Goal: Information Seeking & Learning: Get advice/opinions

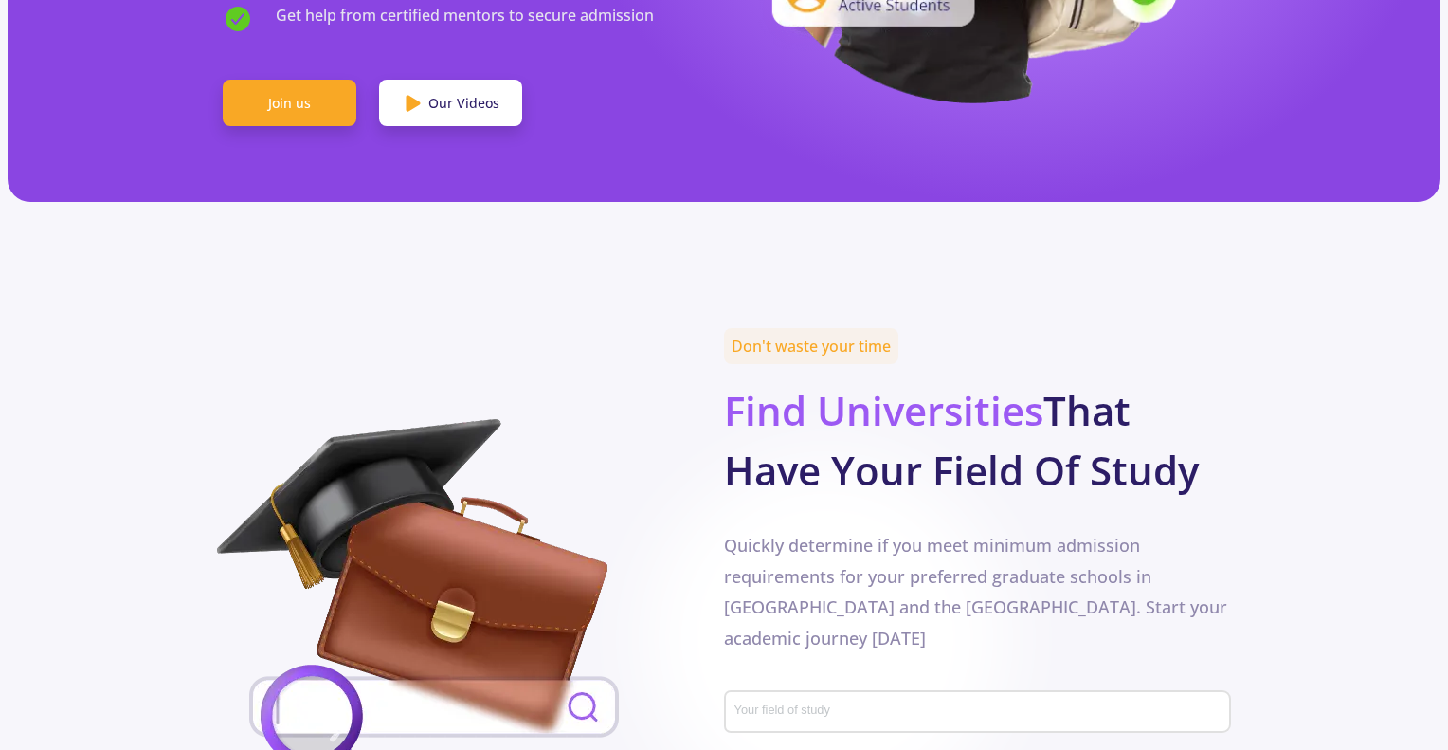
scroll to position [758, 0]
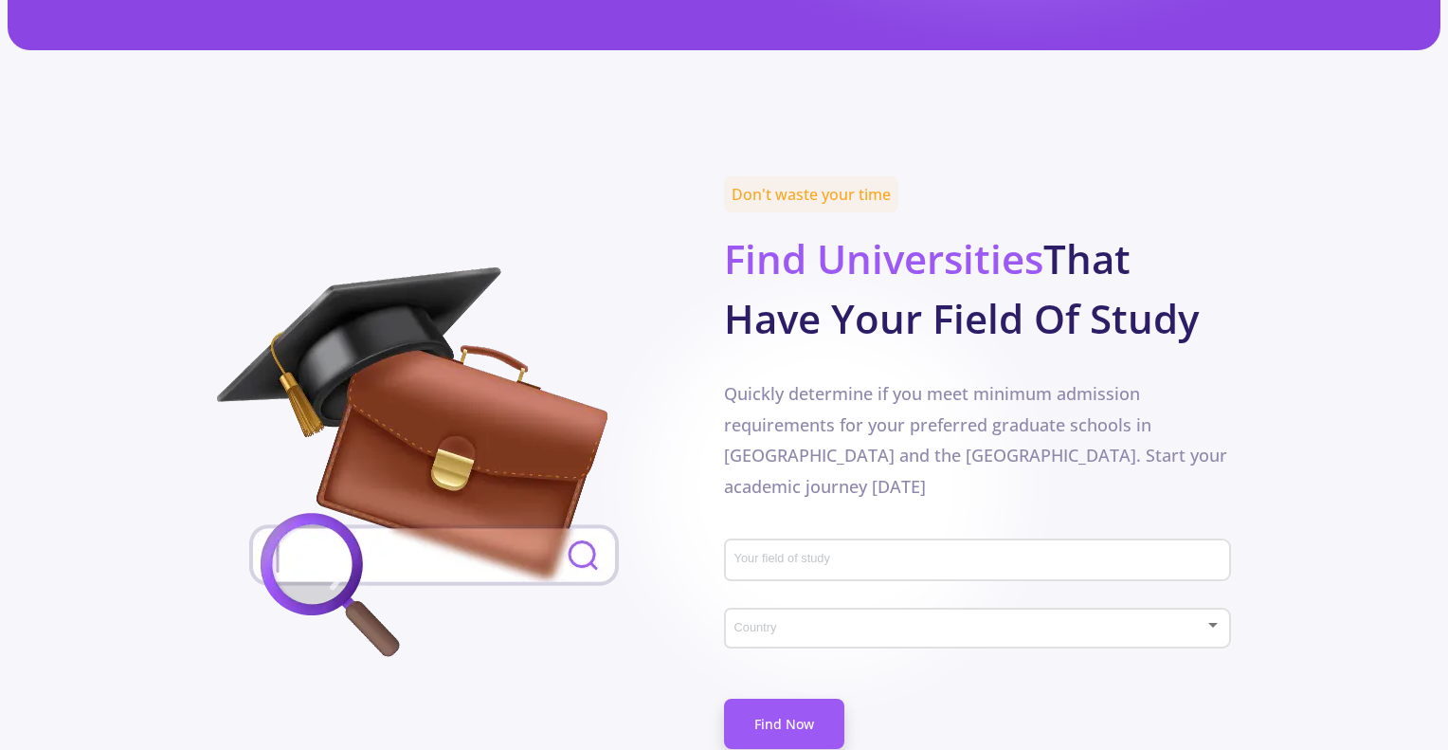
drag, startPoint x: 732, startPoint y: 132, endPoint x: 1257, endPoint y: 291, distance: 548.5
click at [1257, 291] on section "Don't waste your time Find Universities That Have Your Field Of Study Quickly d…" at bounding box center [724, 488] width 1448 height 610
click at [1258, 289] on section "Don't waste your time Find Universities That Have Your Field Of Study Quickly d…" at bounding box center [724, 488] width 1448 height 610
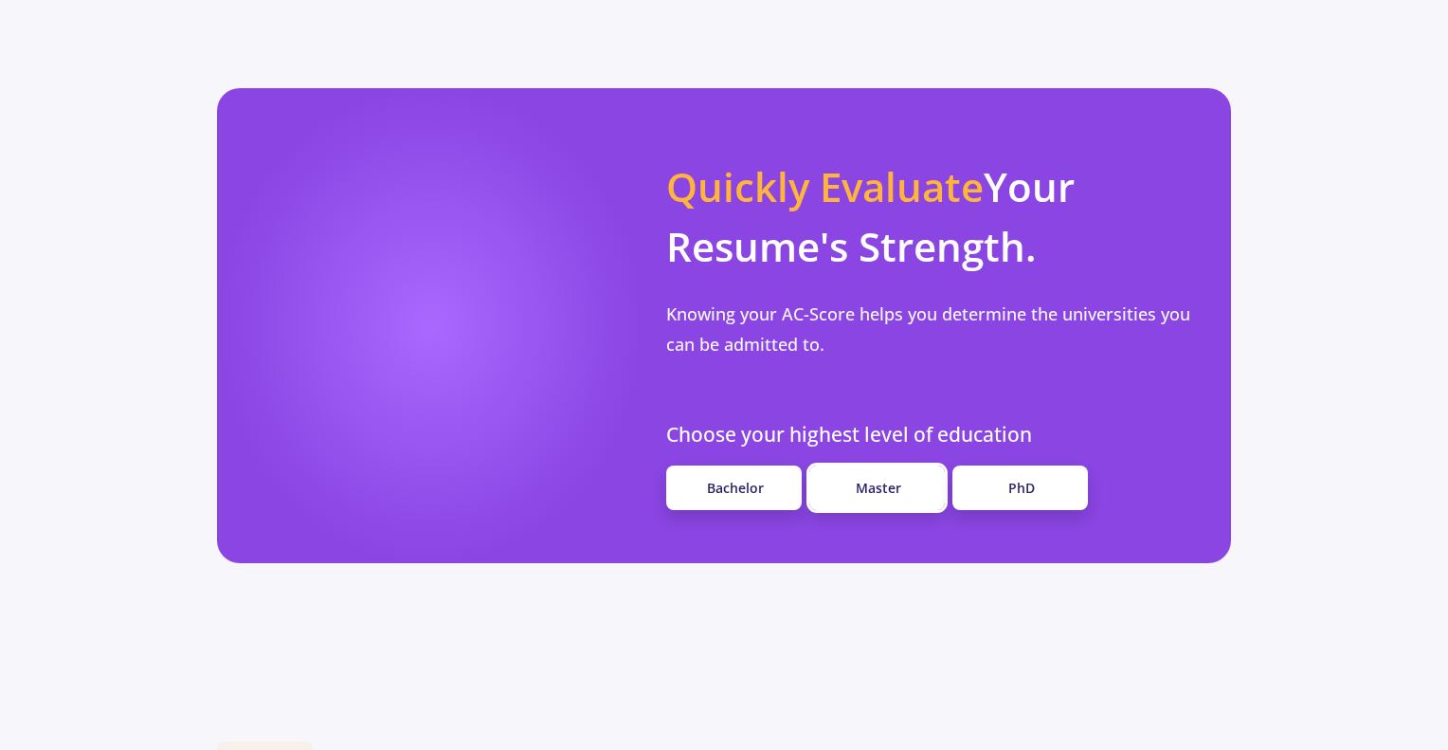
scroll to position [1516, 0]
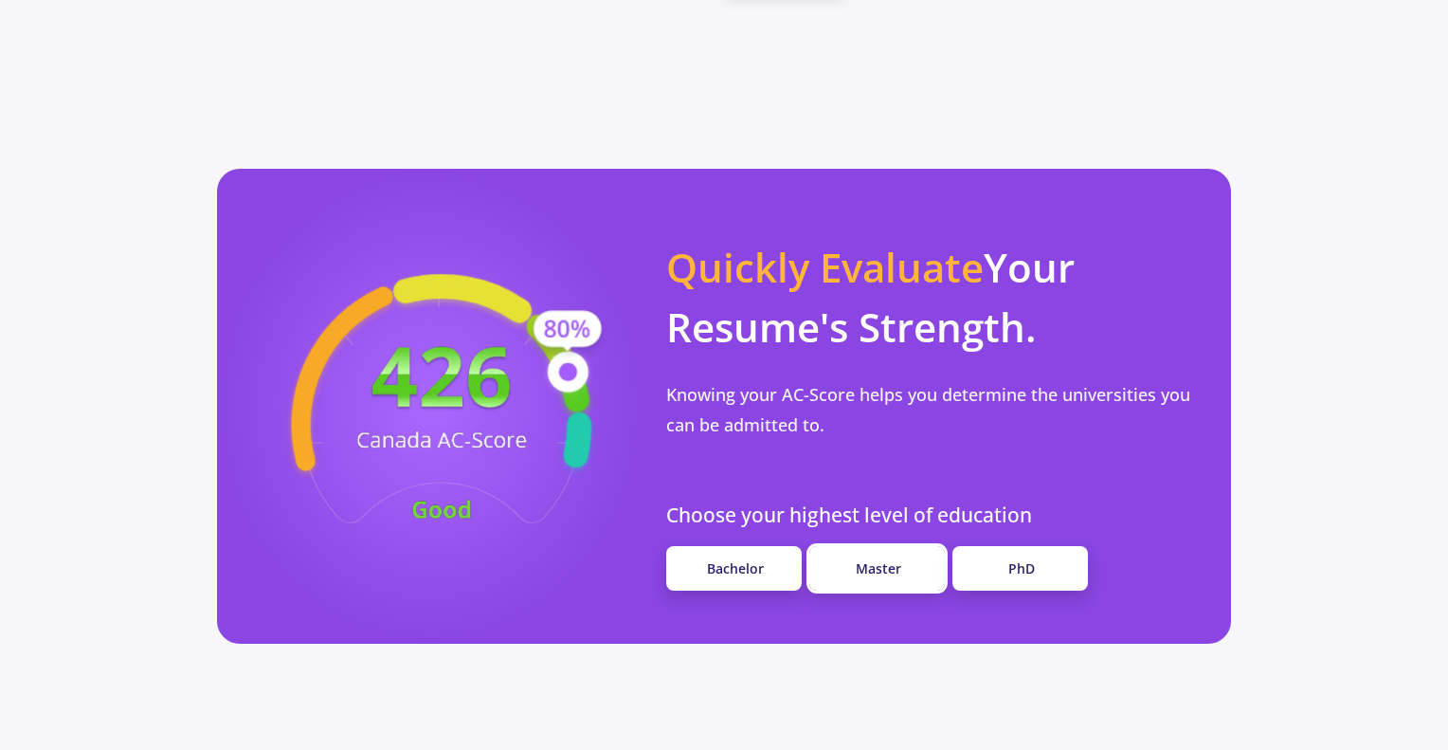
click at [889, 559] on span "Master" at bounding box center [878, 568] width 45 height 18
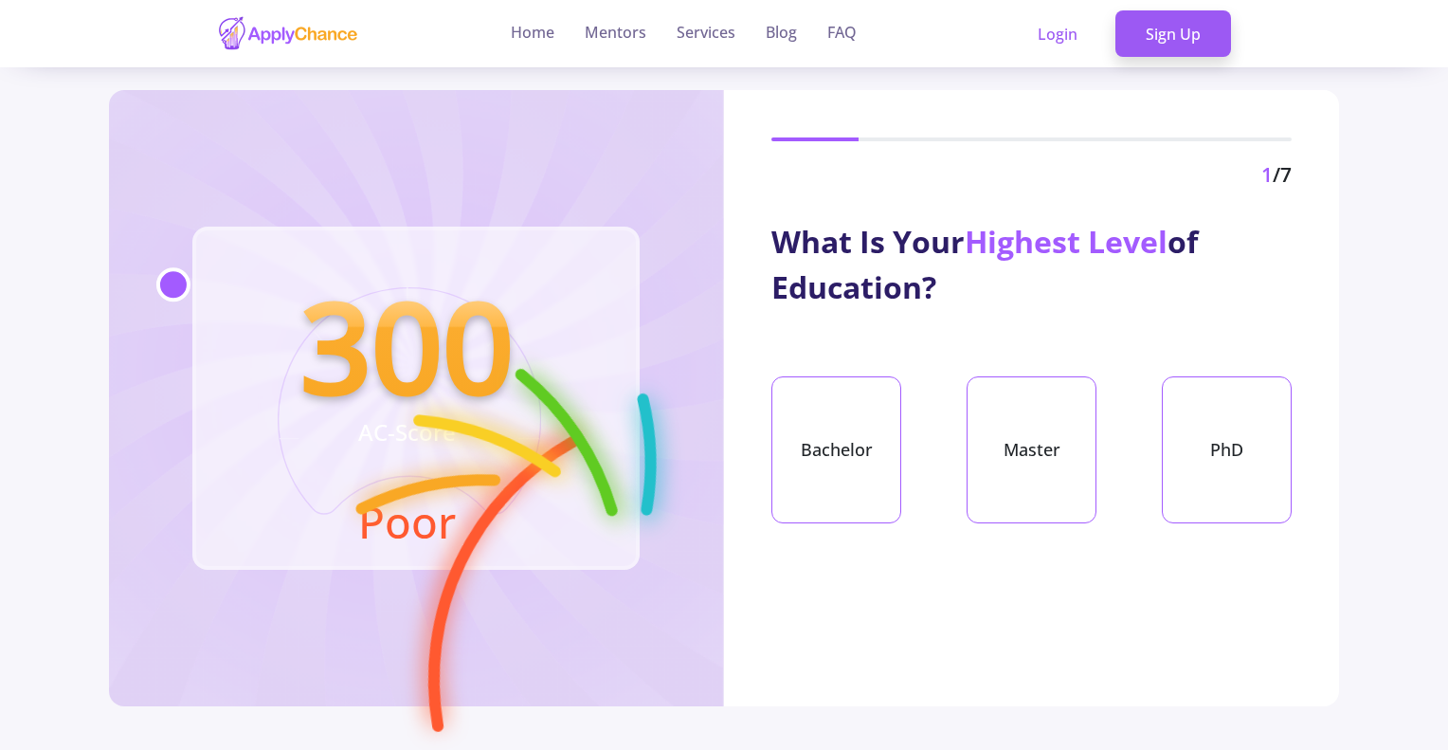
click at [888, 494] on div "Bachelor" at bounding box center [836, 449] width 130 height 147
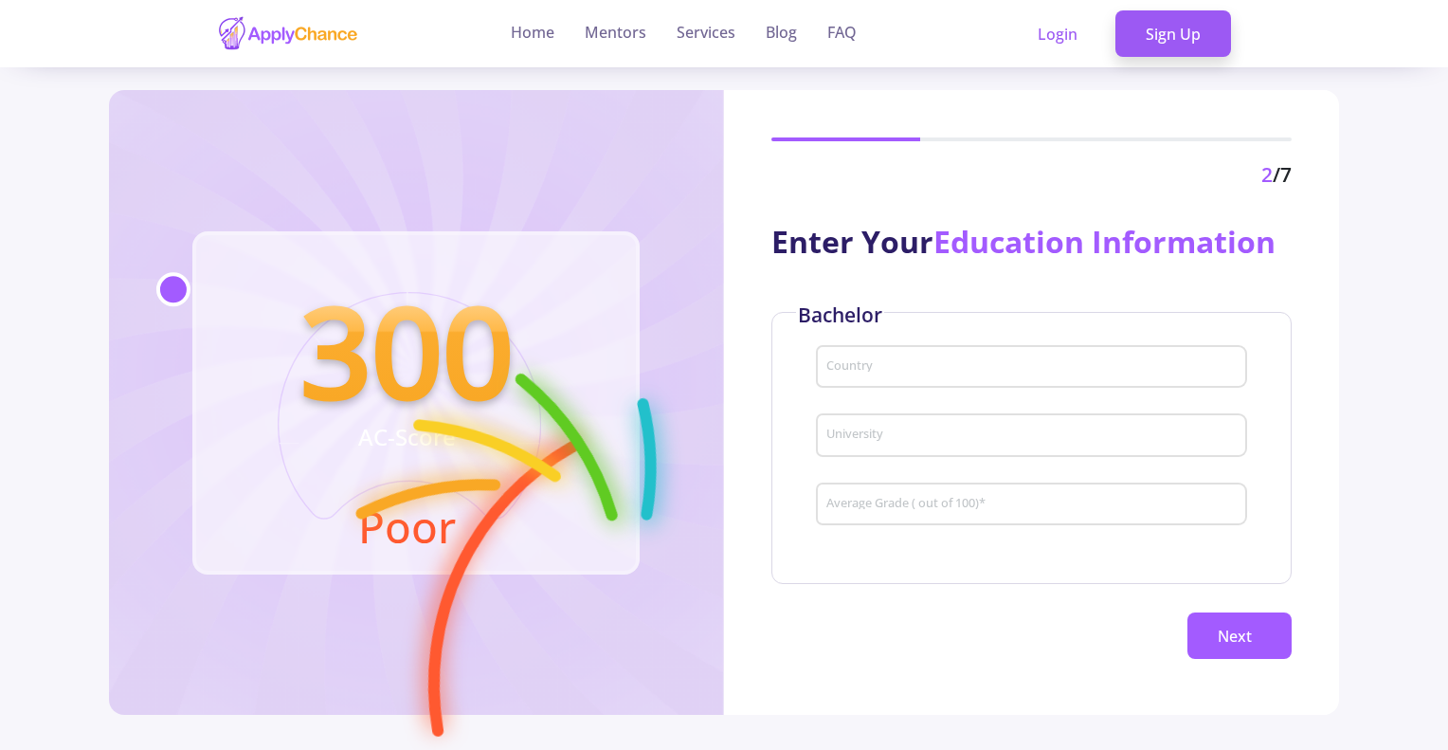
click at [915, 350] on div "Country" at bounding box center [1031, 362] width 413 height 49
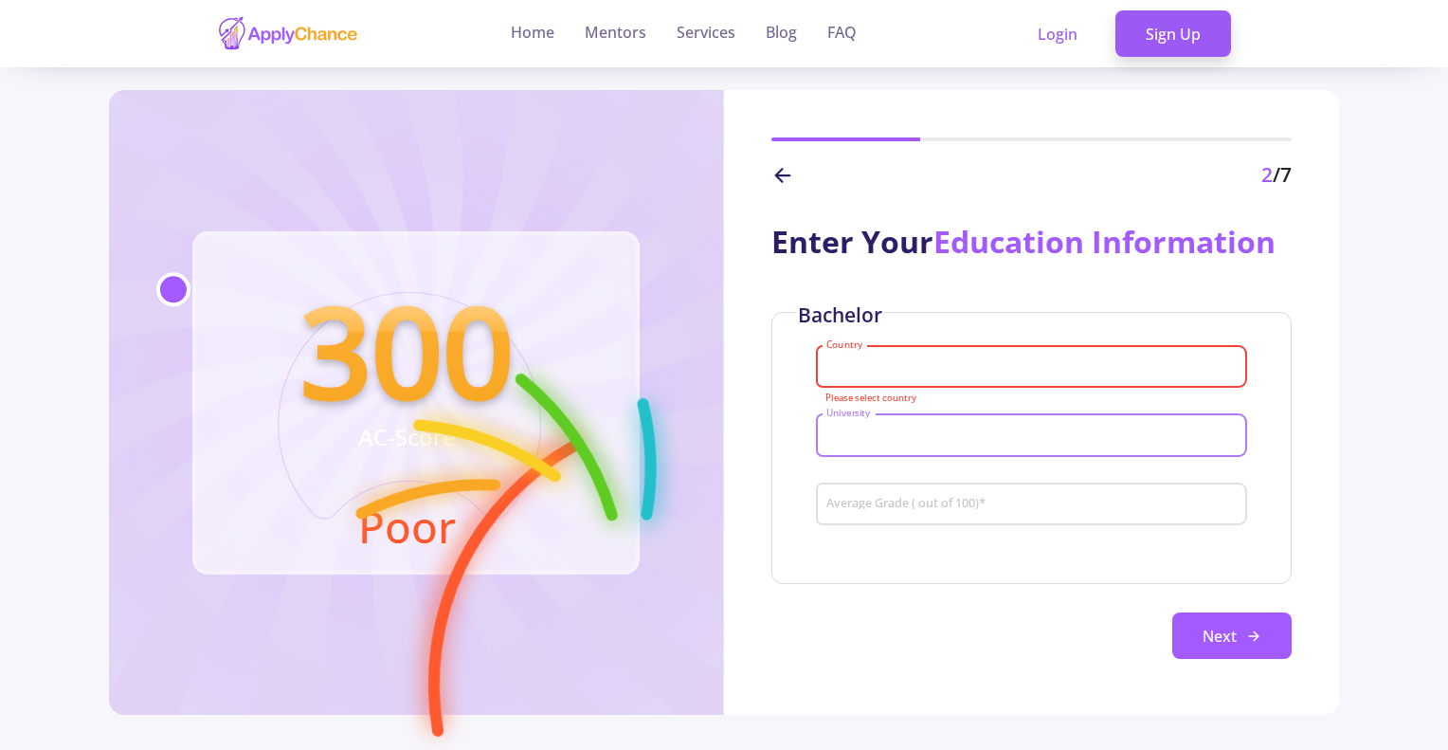
click at [890, 429] on input "University" at bounding box center [1034, 435] width 418 height 17
click at [900, 366] on input "Country" at bounding box center [1034, 367] width 418 height 17
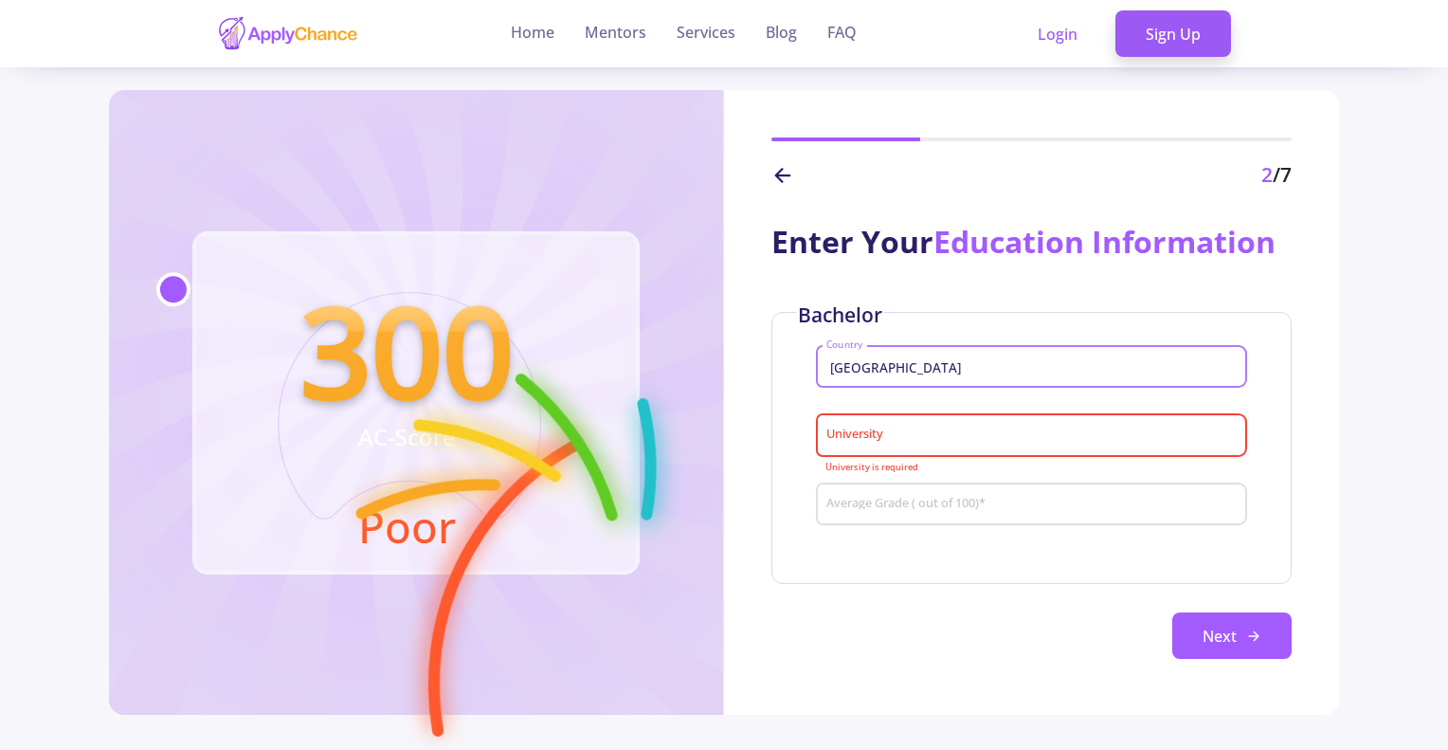
type input "Iran"
click at [899, 438] on input "University" at bounding box center [1034, 435] width 418 height 17
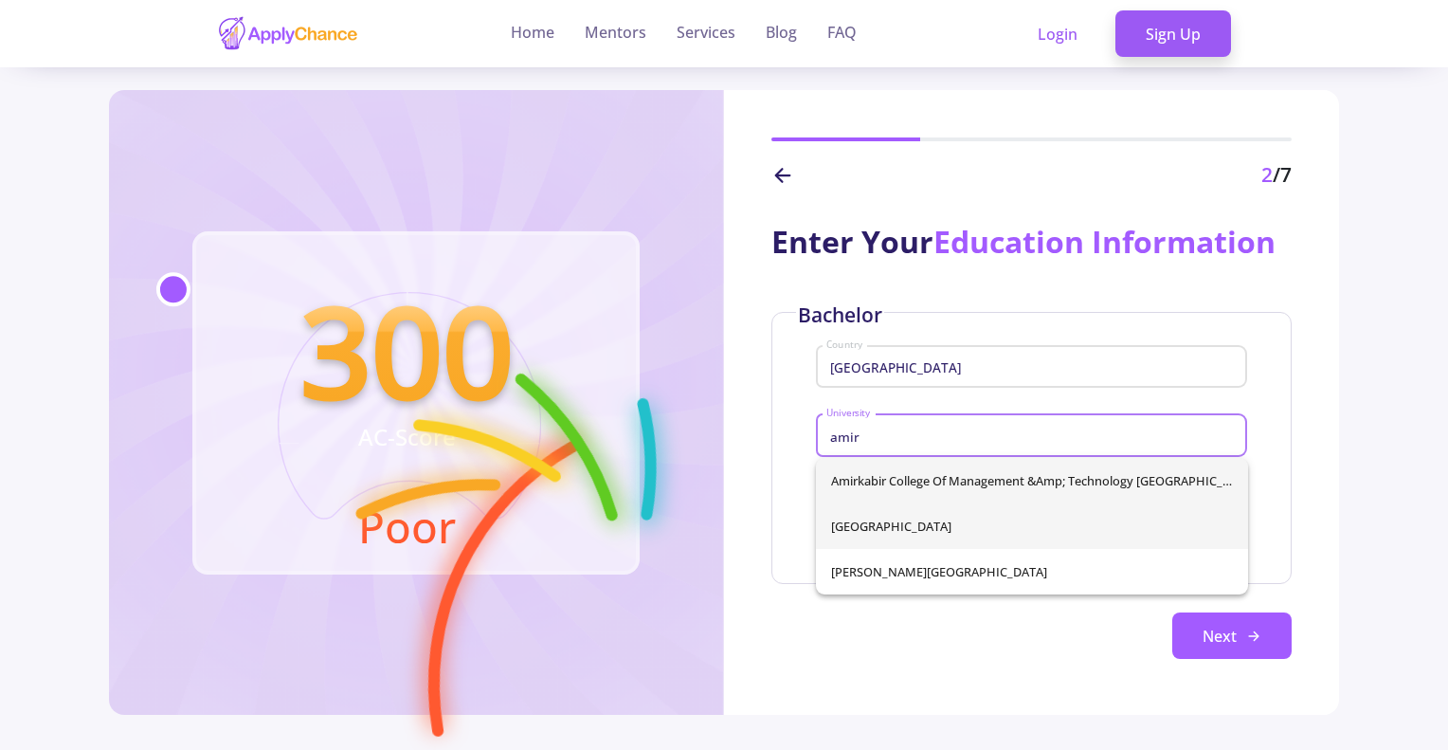
type input "amir"
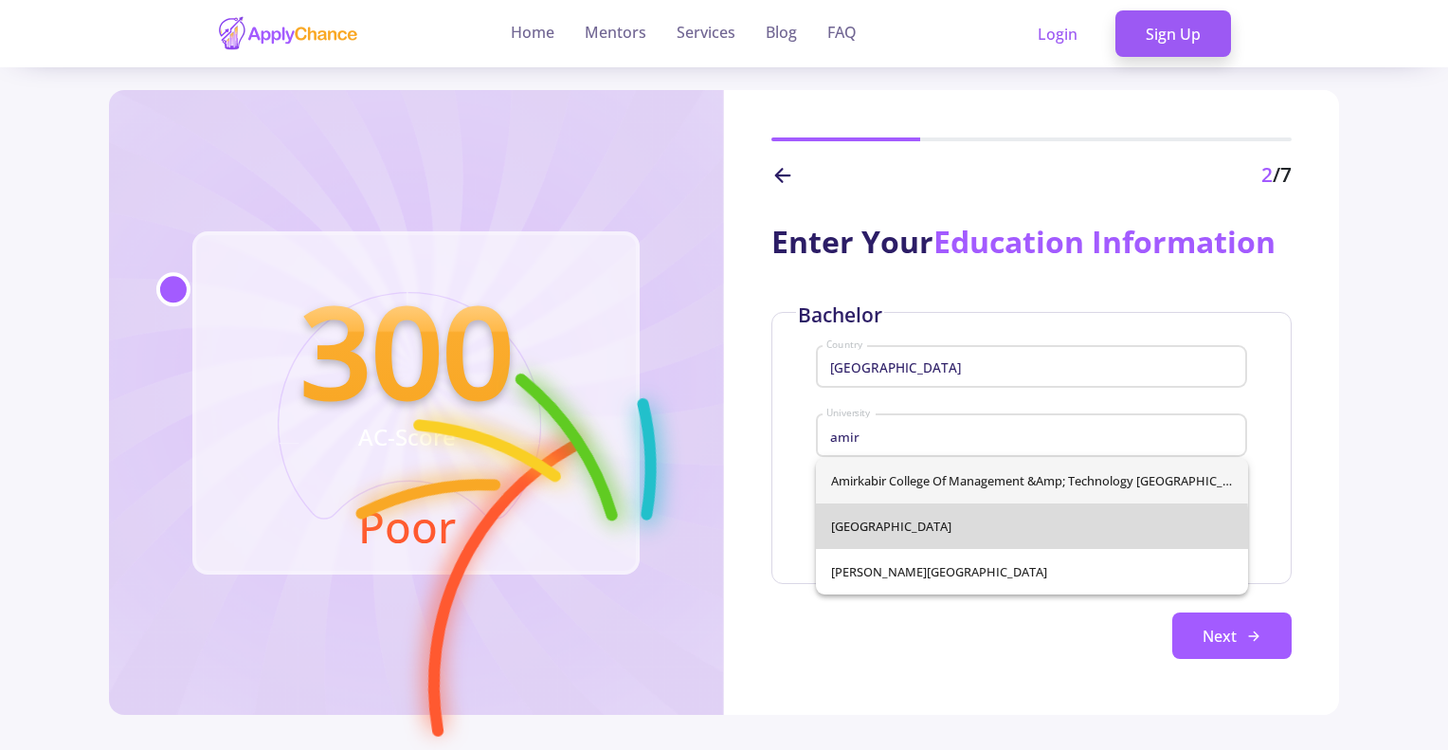
click at [962, 532] on div "Amirkabir College of Management &amp; Technology Tehran Amirkabir University of…" at bounding box center [1032, 526] width 432 height 136
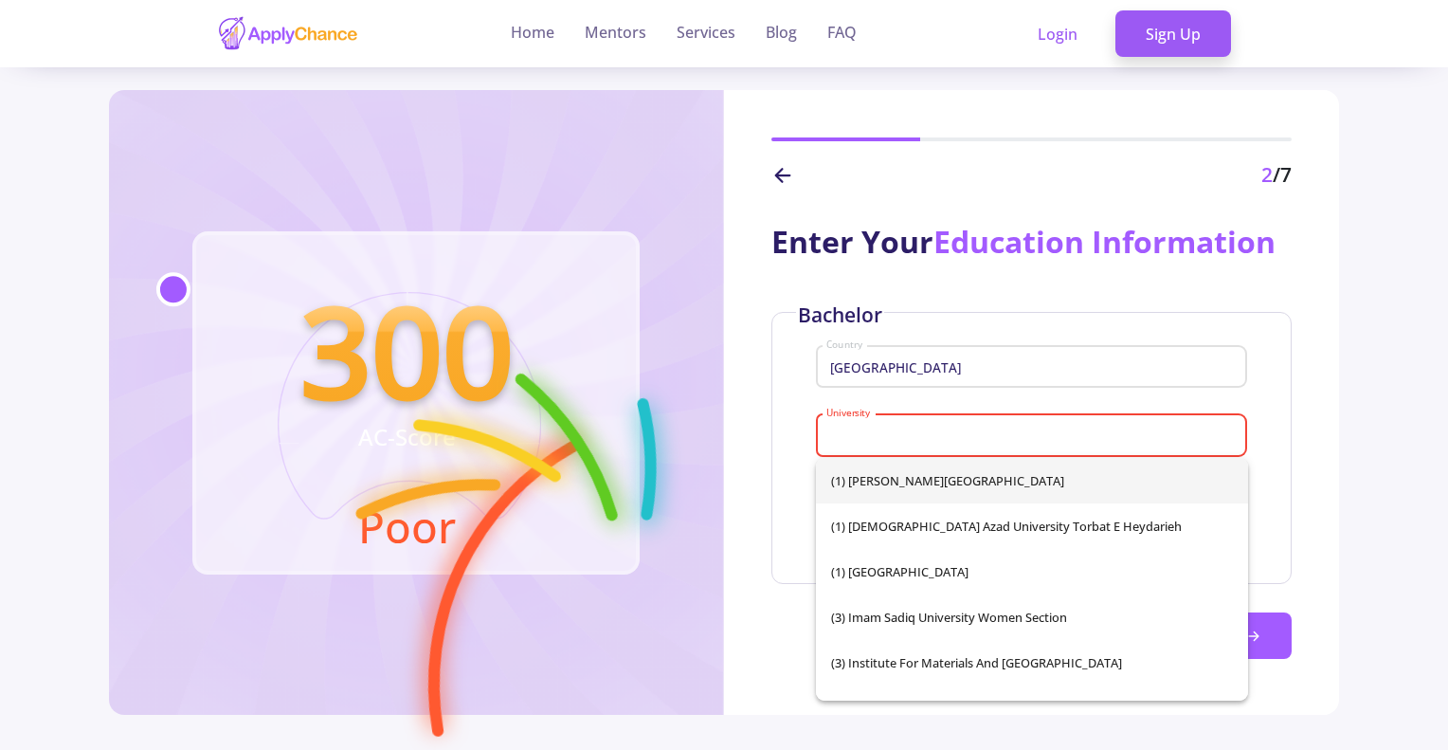
click at [872, 437] on input "University" at bounding box center [1034, 435] width 418 height 17
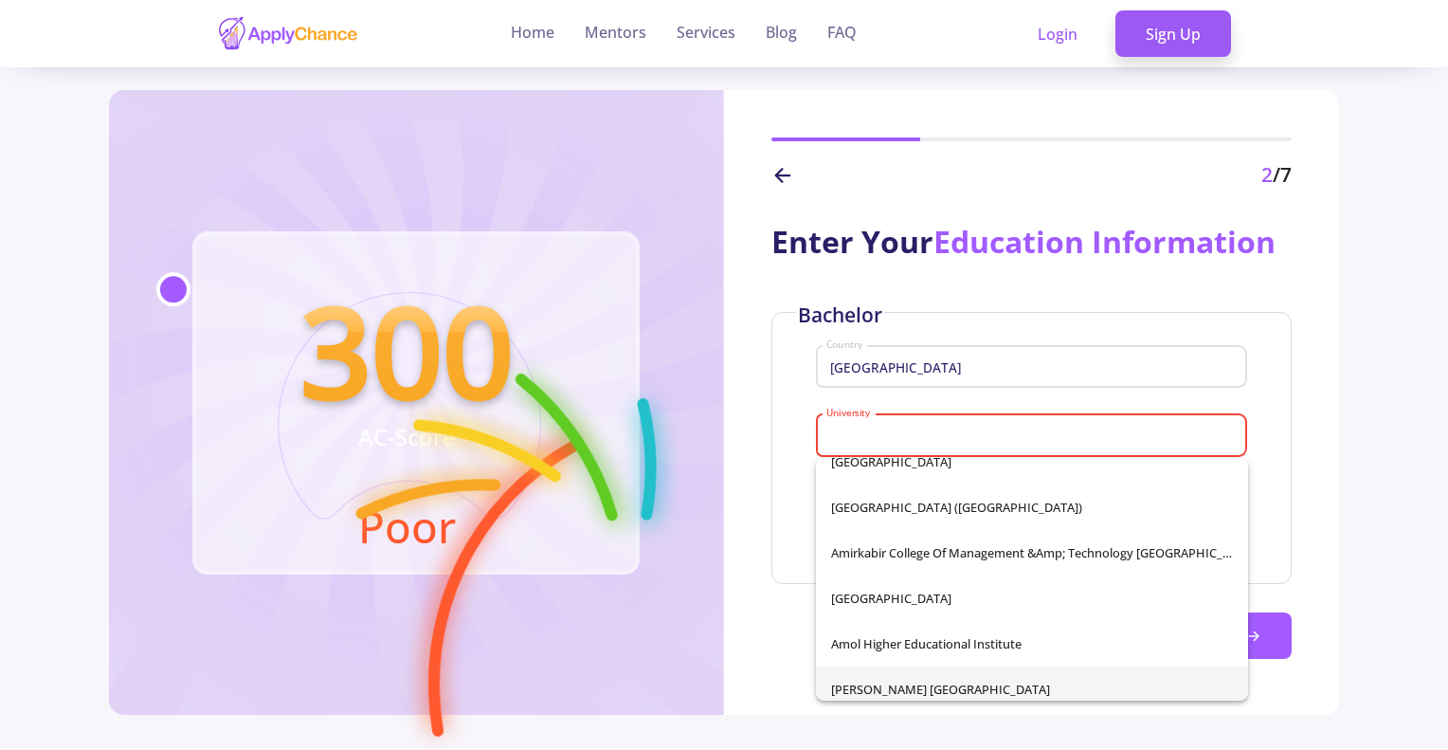
scroll to position [1611, 0]
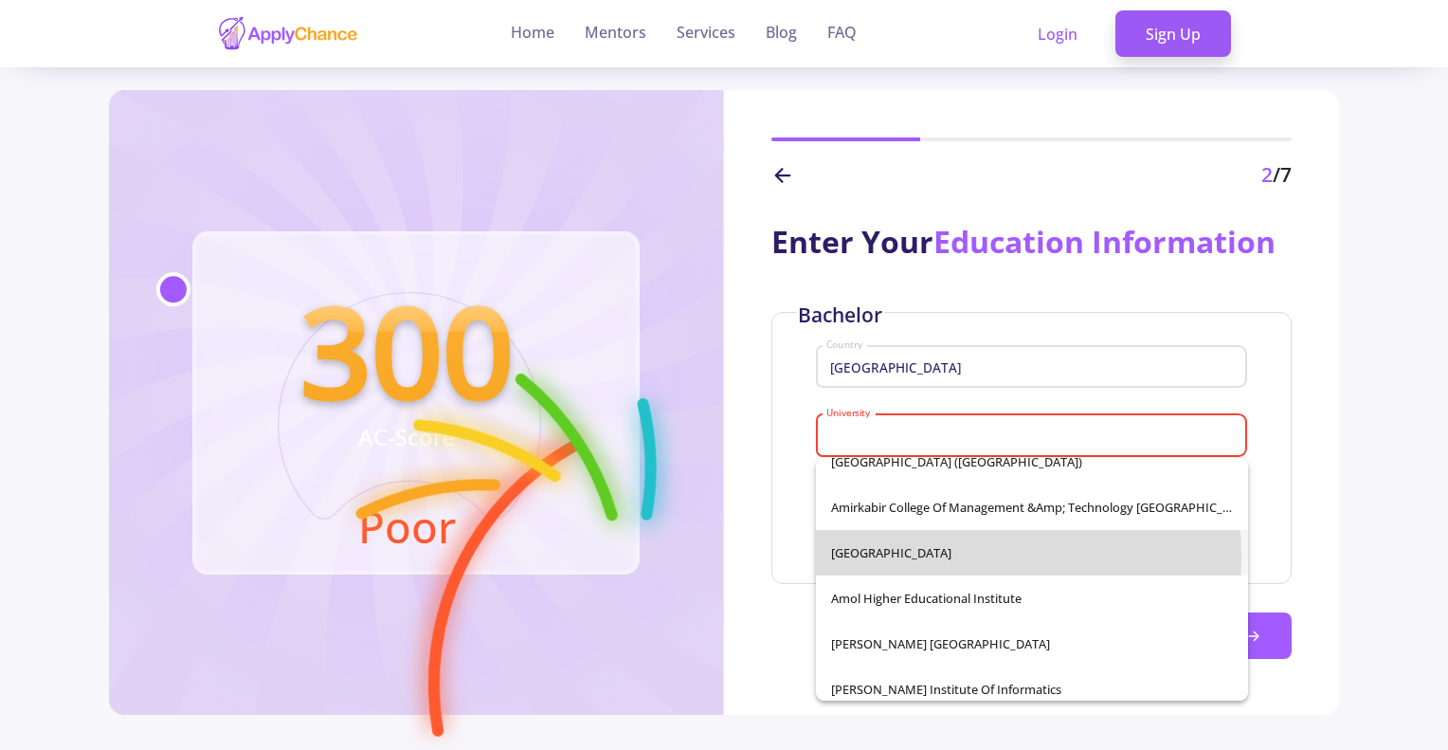
click at [913, 556] on span "Amirkabir University of Technology" at bounding box center [1032, 552] width 402 height 45
type input "Amirkabir University of Technology"
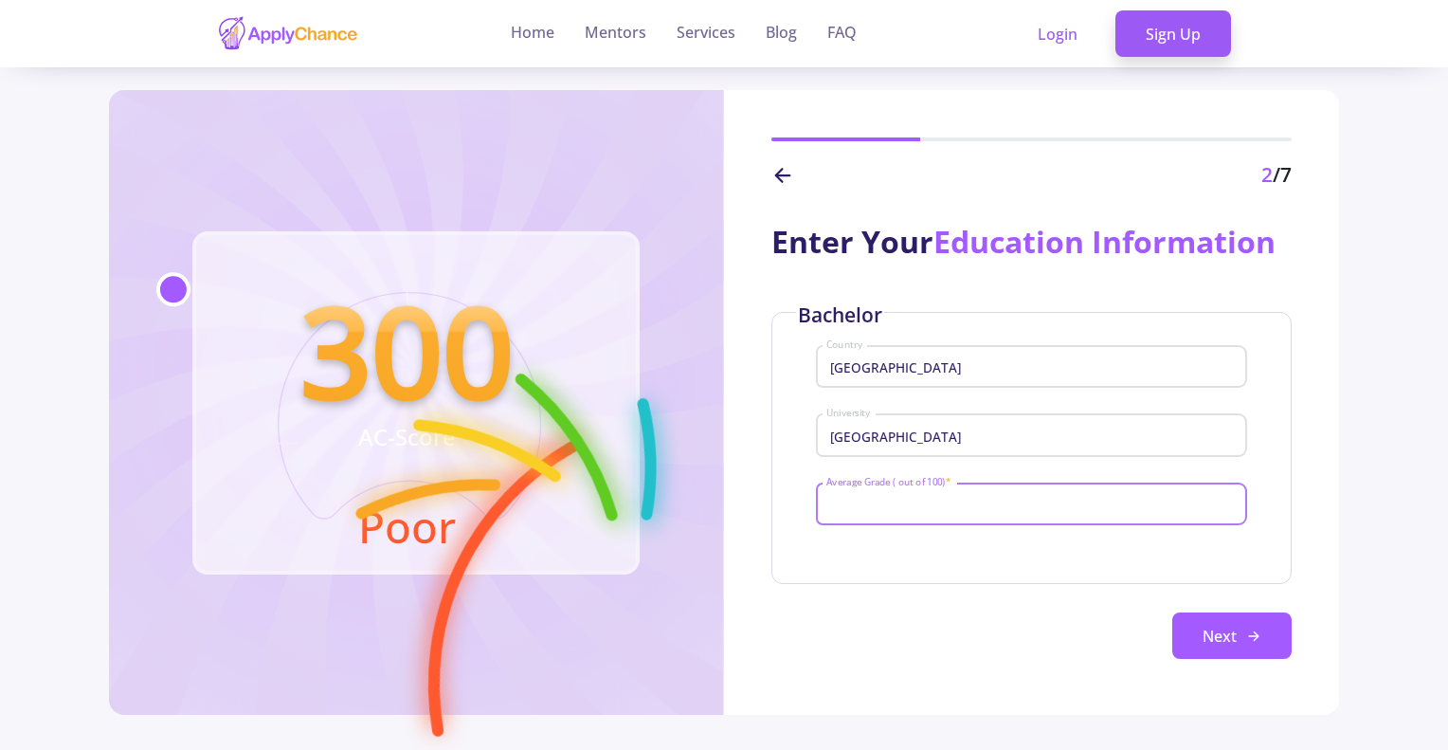
click at [952, 505] on input "Average Grade ( out of 100) *" at bounding box center [1034, 505] width 418 height 17
type input "90"
click at [1207, 641] on button "Next" at bounding box center [1231, 635] width 119 height 47
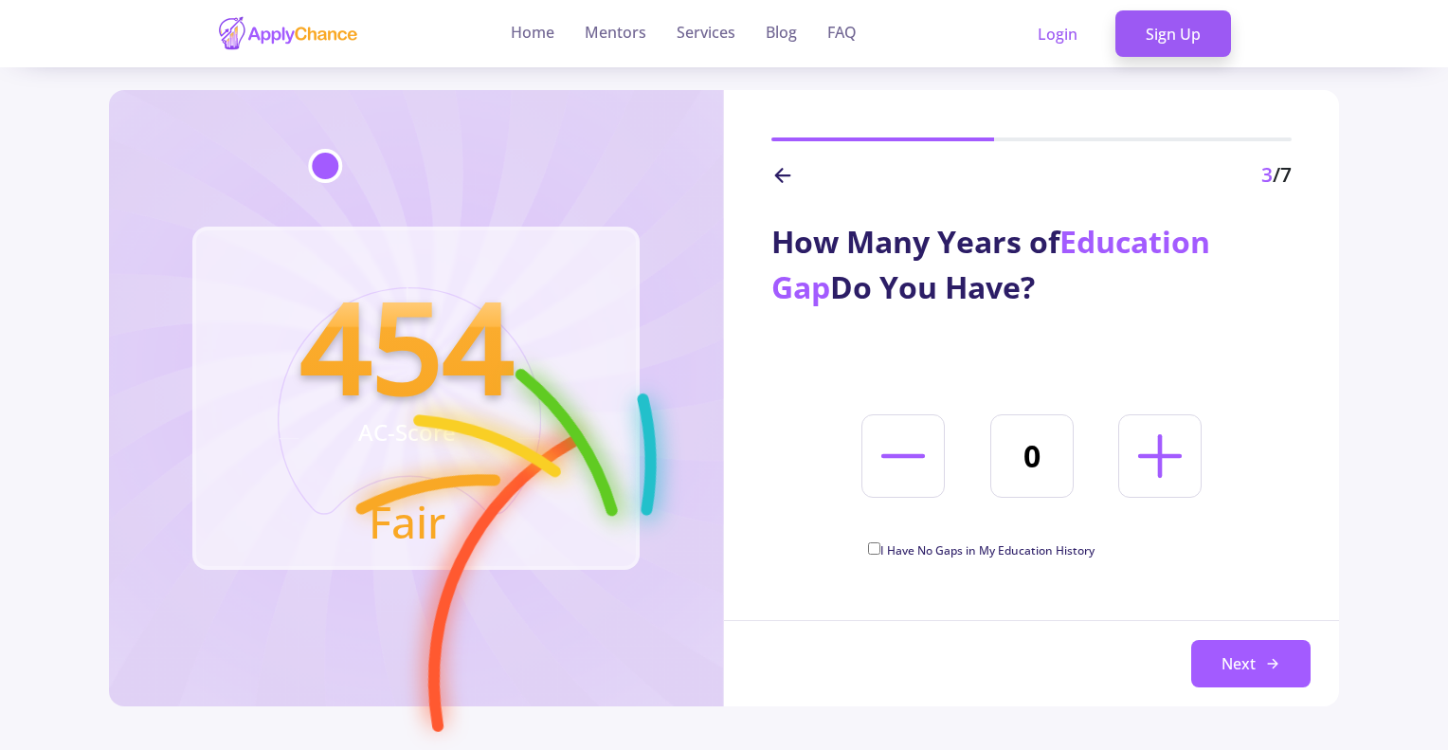
click at [1165, 456] on line at bounding box center [1160, 456] width 40 height 0
type input "2"
click at [1275, 668] on icon at bounding box center [1272, 663] width 15 height 15
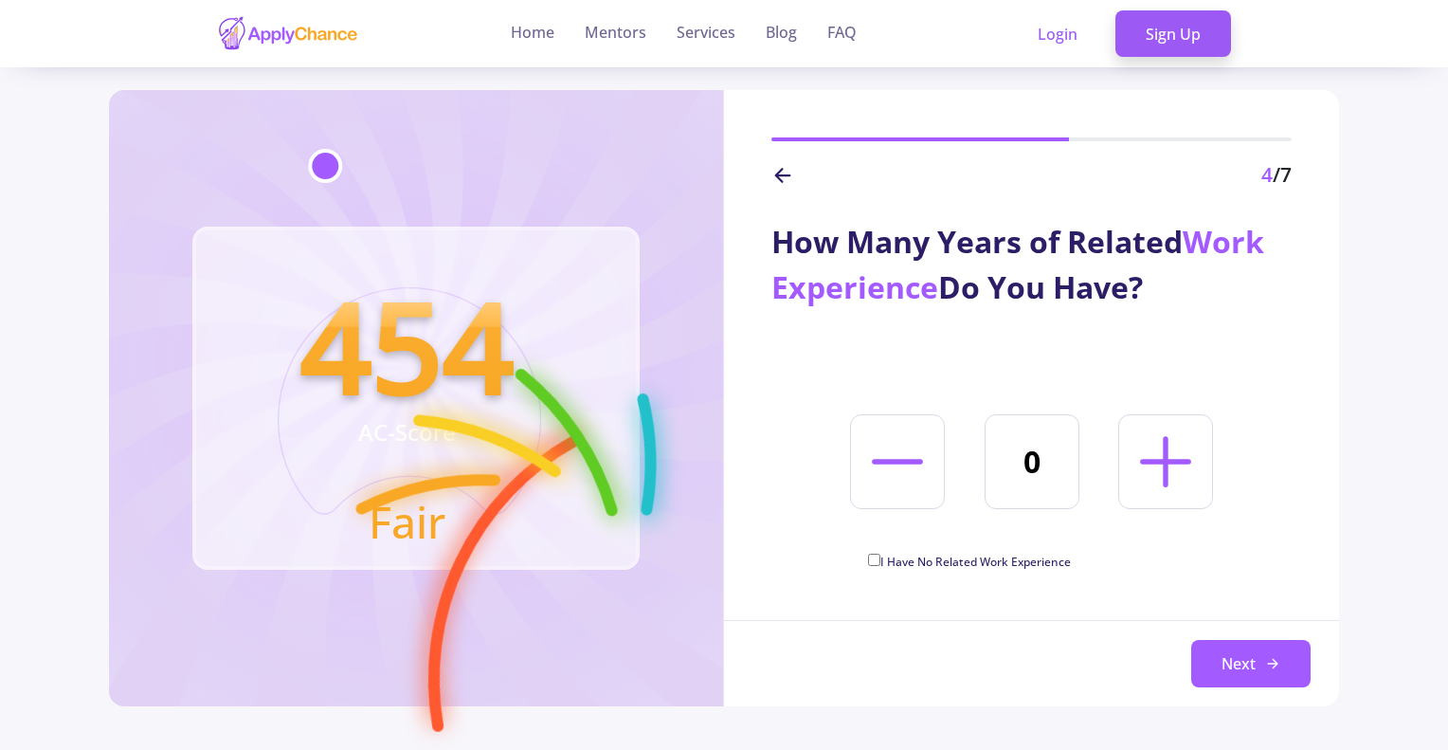
click at [1170, 487] on icon at bounding box center [1165, 461] width 81 height 81
type input "3"
click at [1240, 655] on button "Next" at bounding box center [1250, 663] width 119 height 47
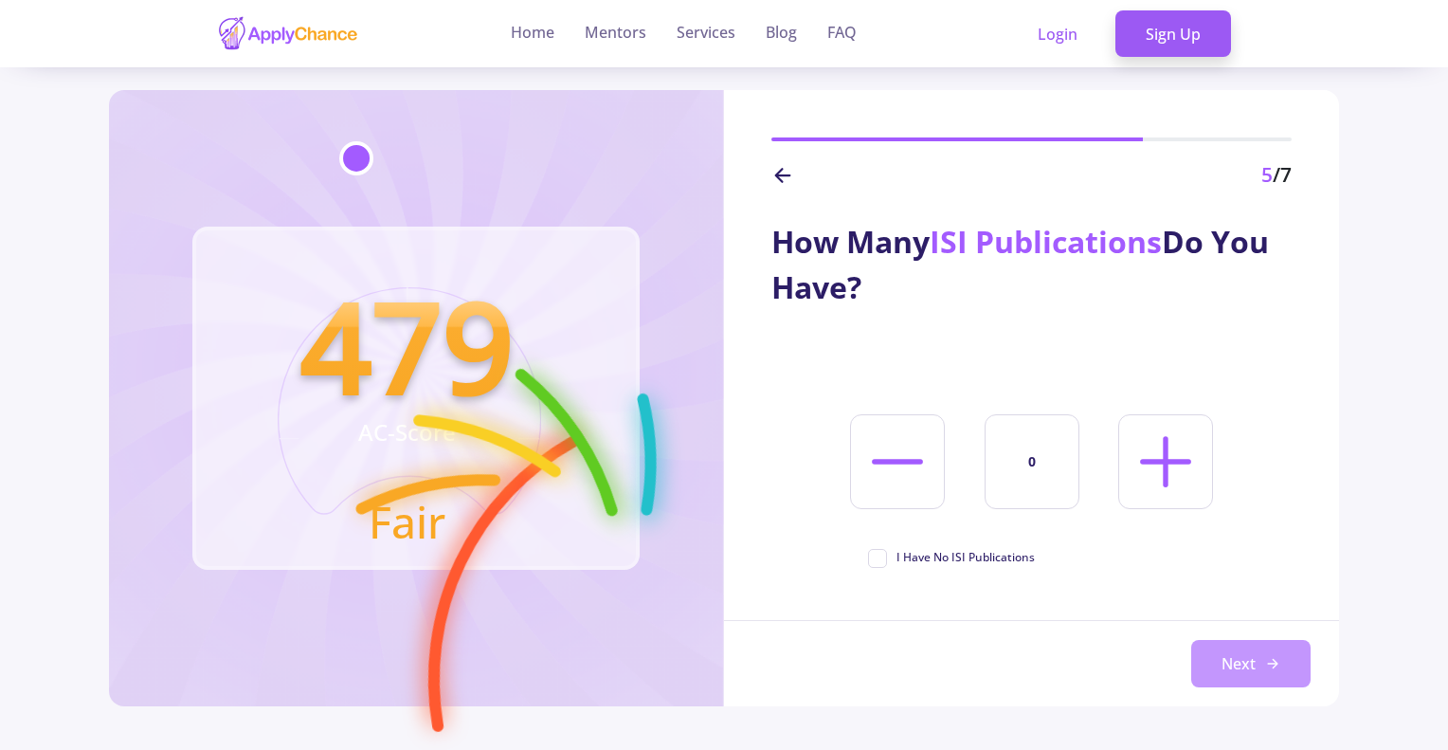
click at [1237, 647] on button "Next" at bounding box center [1250, 663] width 119 height 47
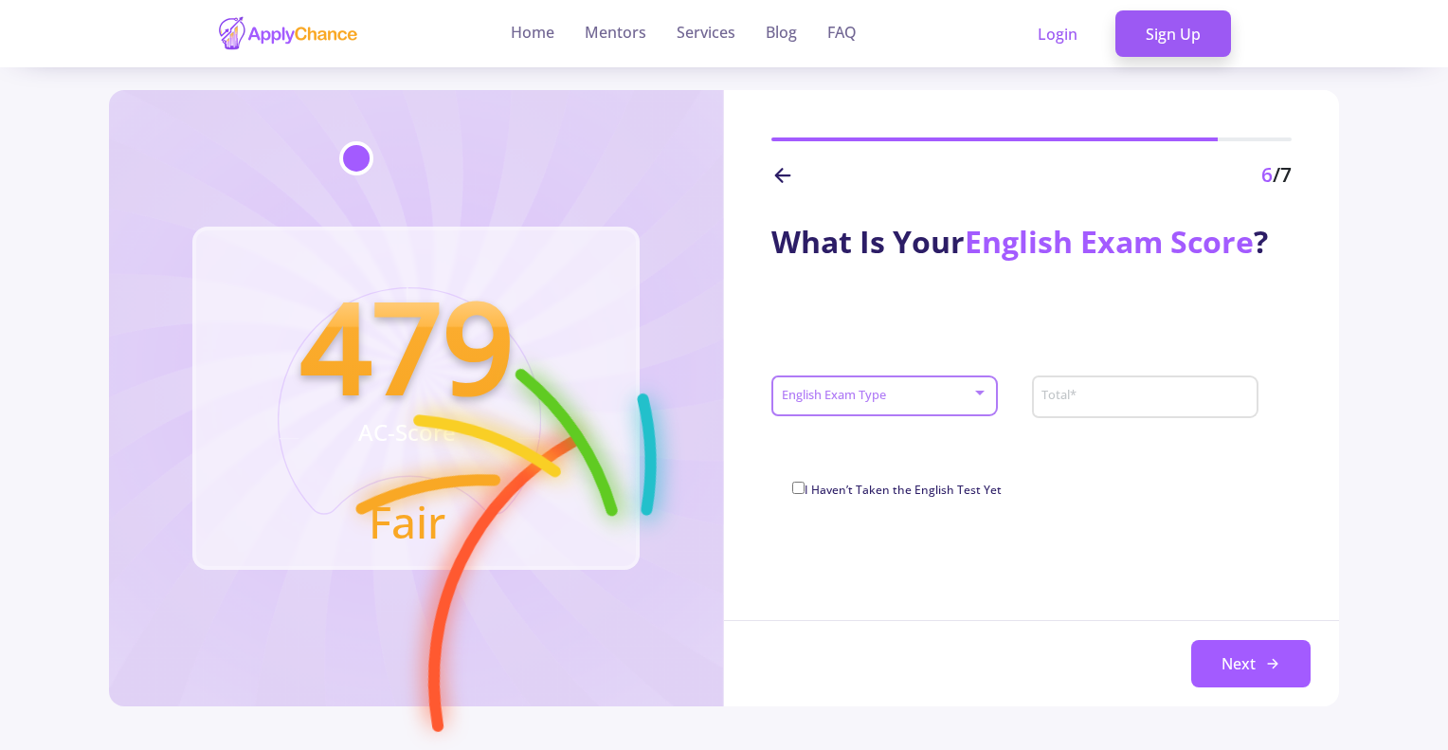
click at [948, 402] on span at bounding box center [879, 395] width 187 height 13
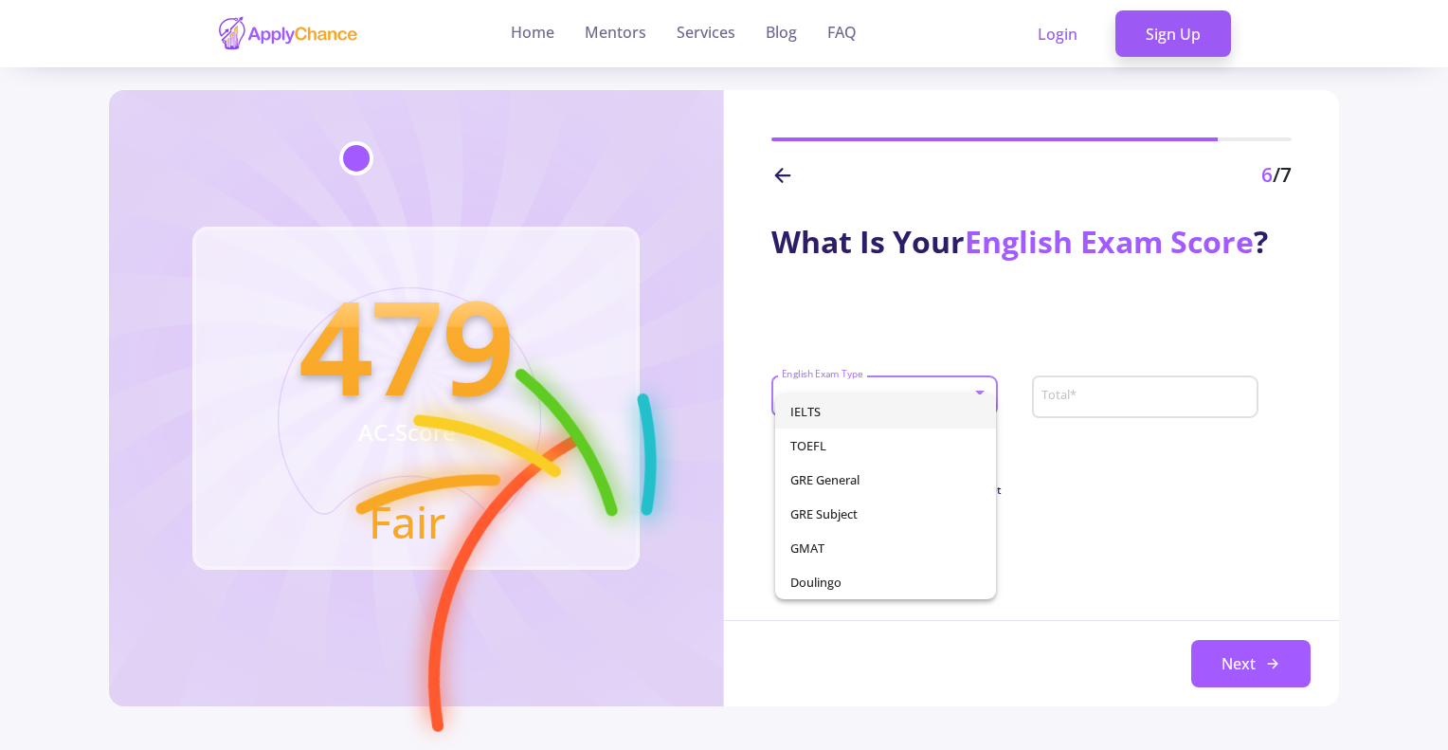
click at [866, 425] on span "IELTS" at bounding box center [885, 411] width 191 height 34
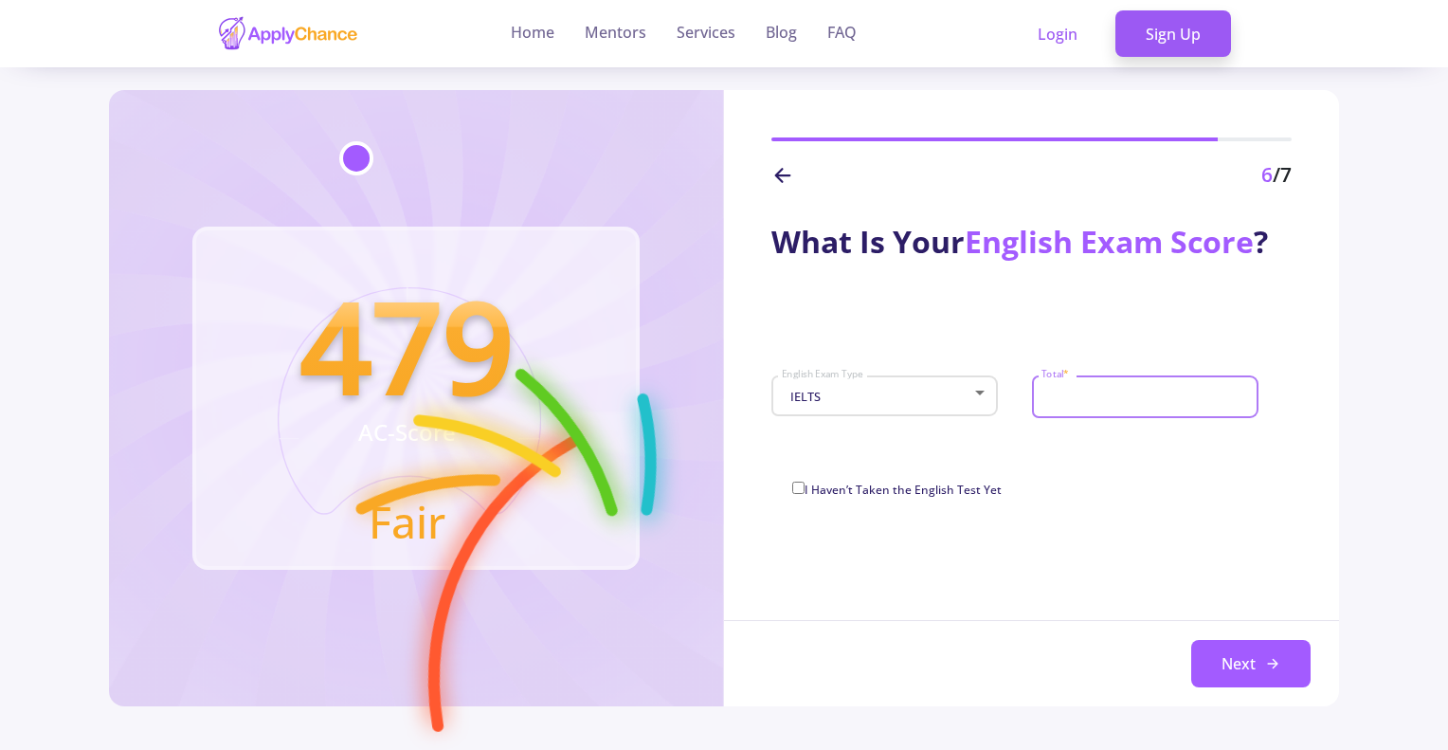
click at [1160, 405] on input "Total *" at bounding box center [1146, 396] width 213 height 17
type input "7.5"
click at [1227, 660] on button "Next" at bounding box center [1250, 663] width 119 height 47
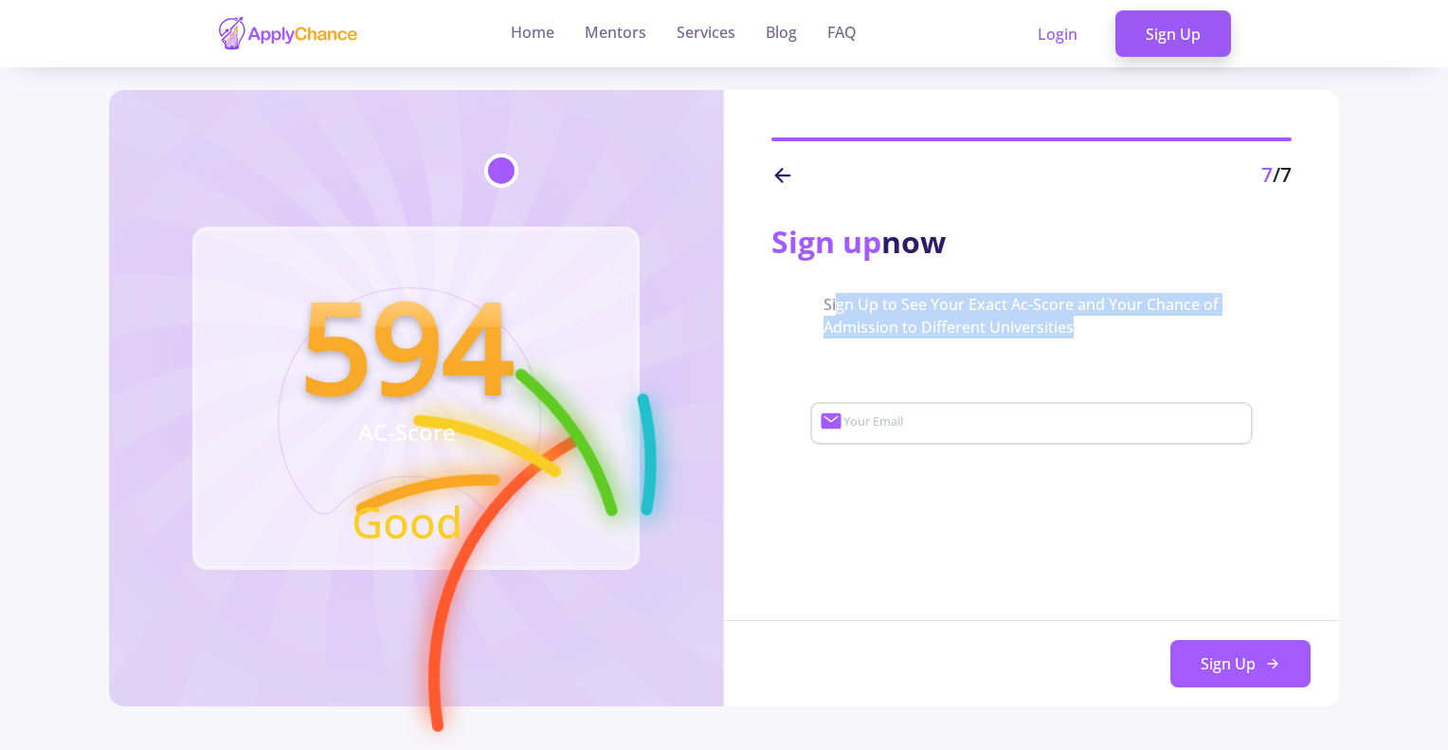
drag, startPoint x: 832, startPoint y: 298, endPoint x: 1154, endPoint y: 338, distance: 324.7
click at [1154, 338] on div "Sign up now Sign Up to See Your Exact Ac-Score and Your Chance of Admission to …" at bounding box center [1031, 327] width 615 height 274
click at [1088, 323] on span "Sign Up to See Your Exact Ac-Score and Your Chance of Admission to Different Un…" at bounding box center [1031, 315] width 417 height 45
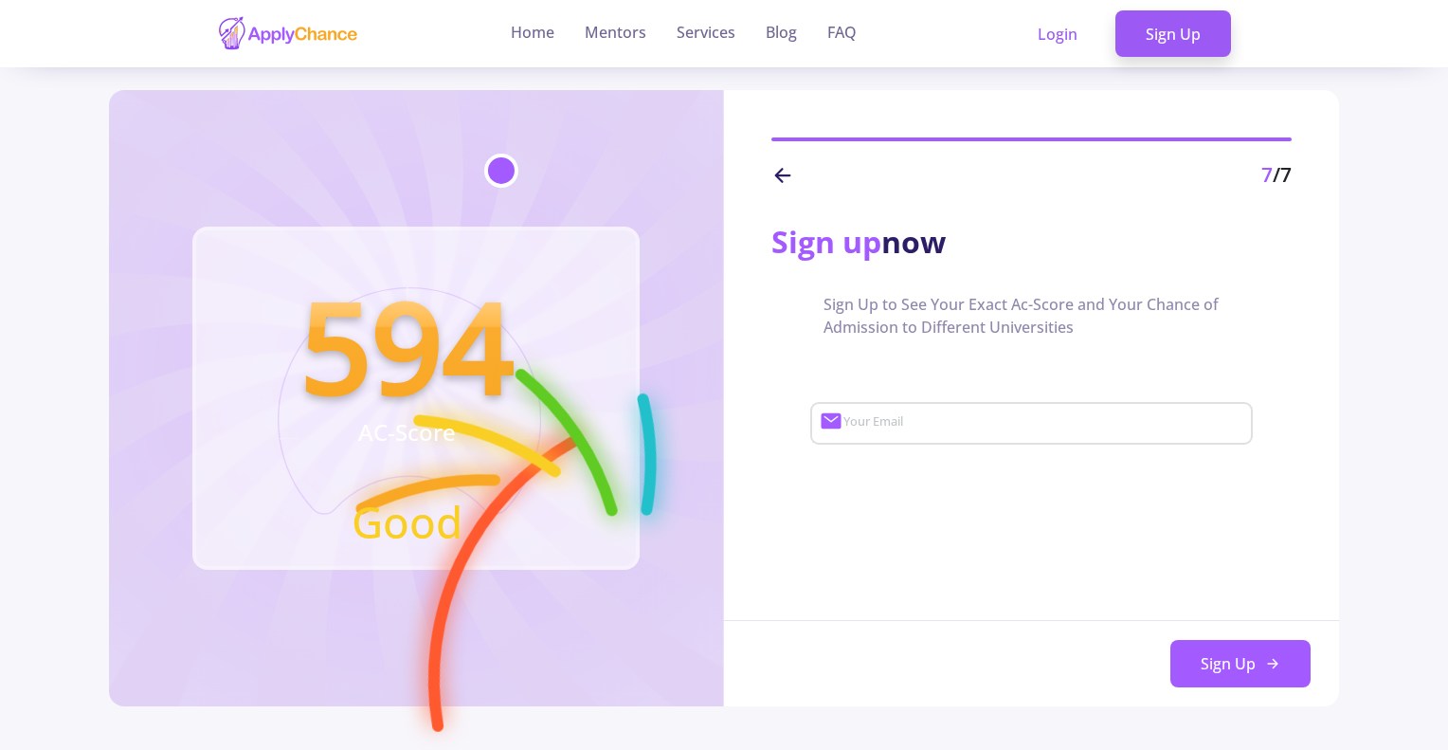
click at [883, 403] on div "Your Email" at bounding box center [1043, 419] width 402 height 49
click at [797, 326] on div "Sign Up to See Your Exact Ac-Score and Your Chance of Admission to Different Un…" at bounding box center [1031, 315] width 520 height 45
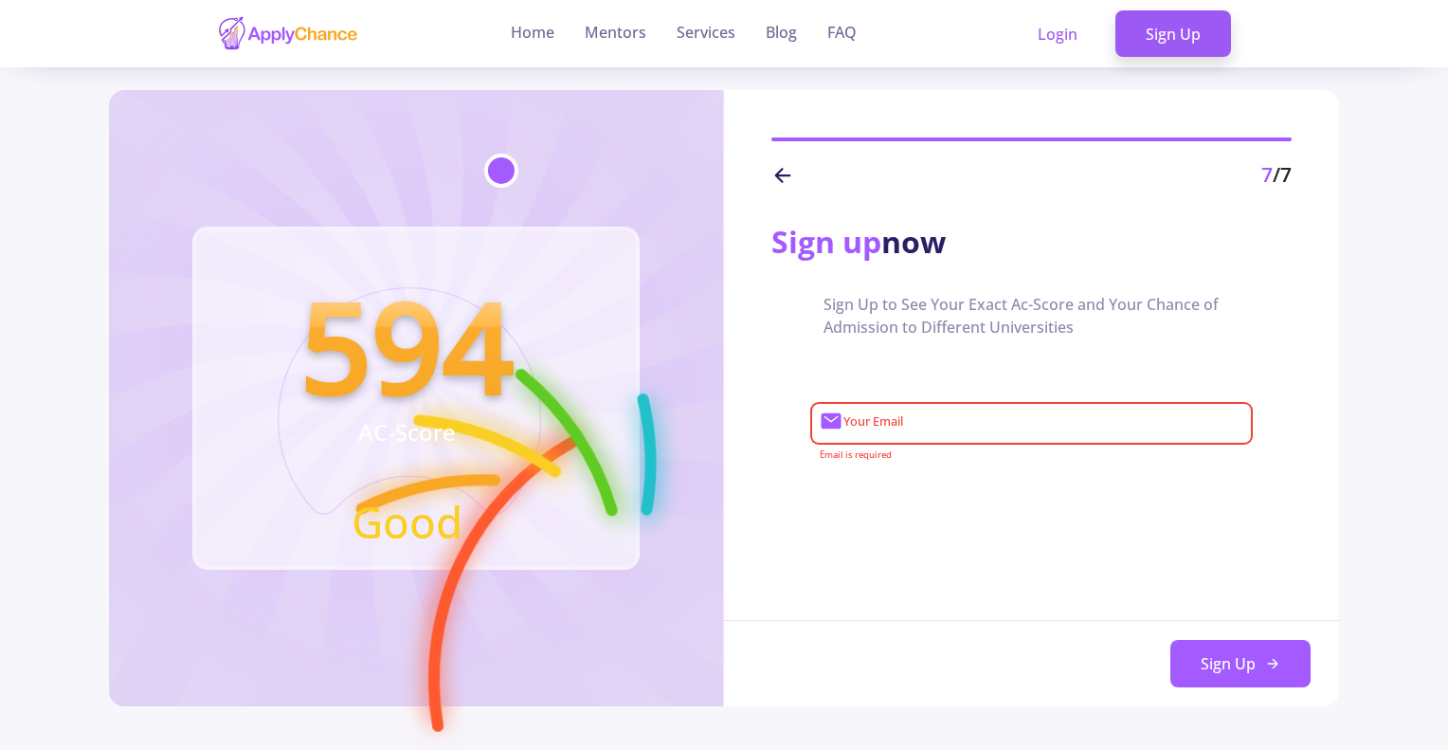
drag, startPoint x: 320, startPoint y: 338, endPoint x: 582, endPoint y: 353, distance: 262.0
click at [582, 353] on div "594 AC-Score Good" at bounding box center [415, 397] width 447 height 343
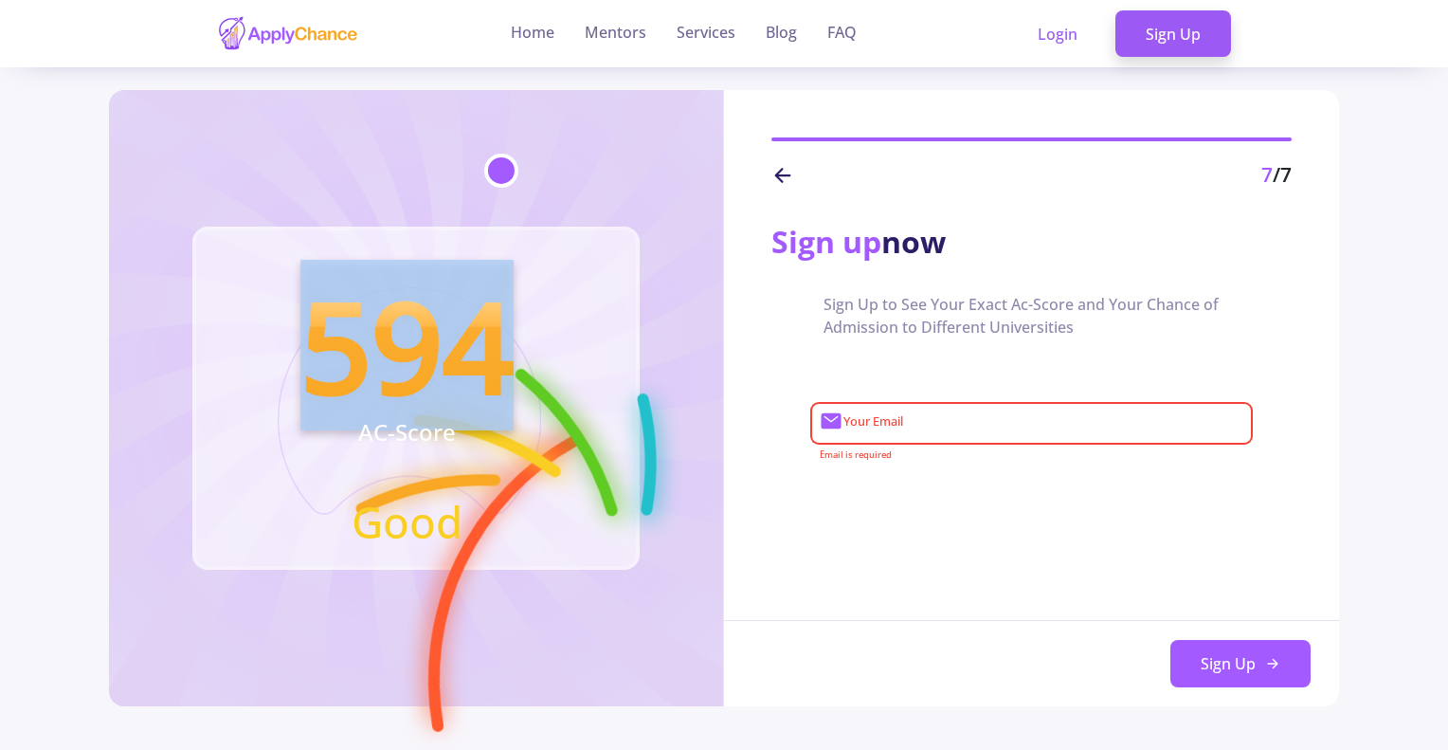
drag, startPoint x: 529, startPoint y: 354, endPoint x: 322, endPoint y: 346, distance: 206.7
click at [323, 348] on icon "594 AC-Score Good" at bounding box center [406, 426] width 279 height 279
click at [291, 30] on img at bounding box center [288, 33] width 142 height 37
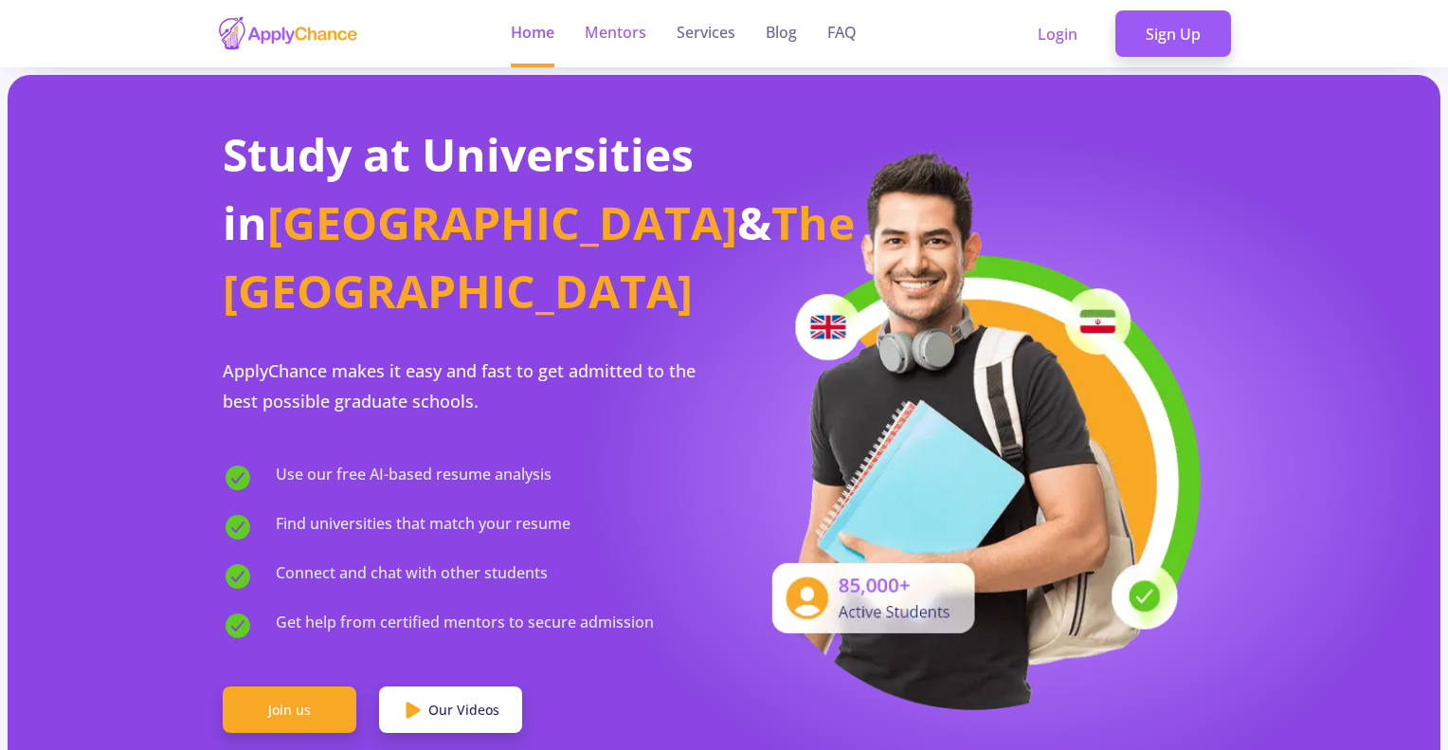
click at [603, 29] on link "Mentors" at bounding box center [616, 33] width 62 height 67
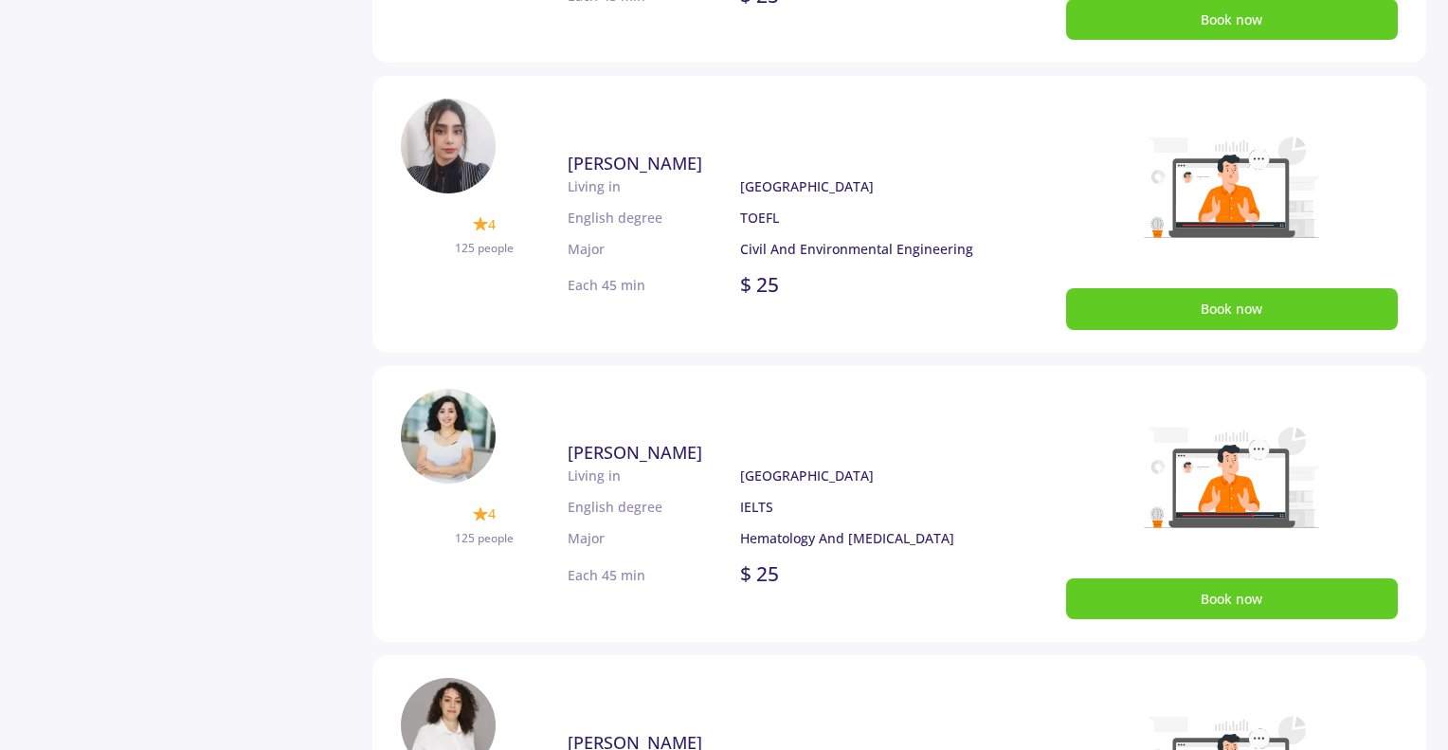
scroll to position [758, 0]
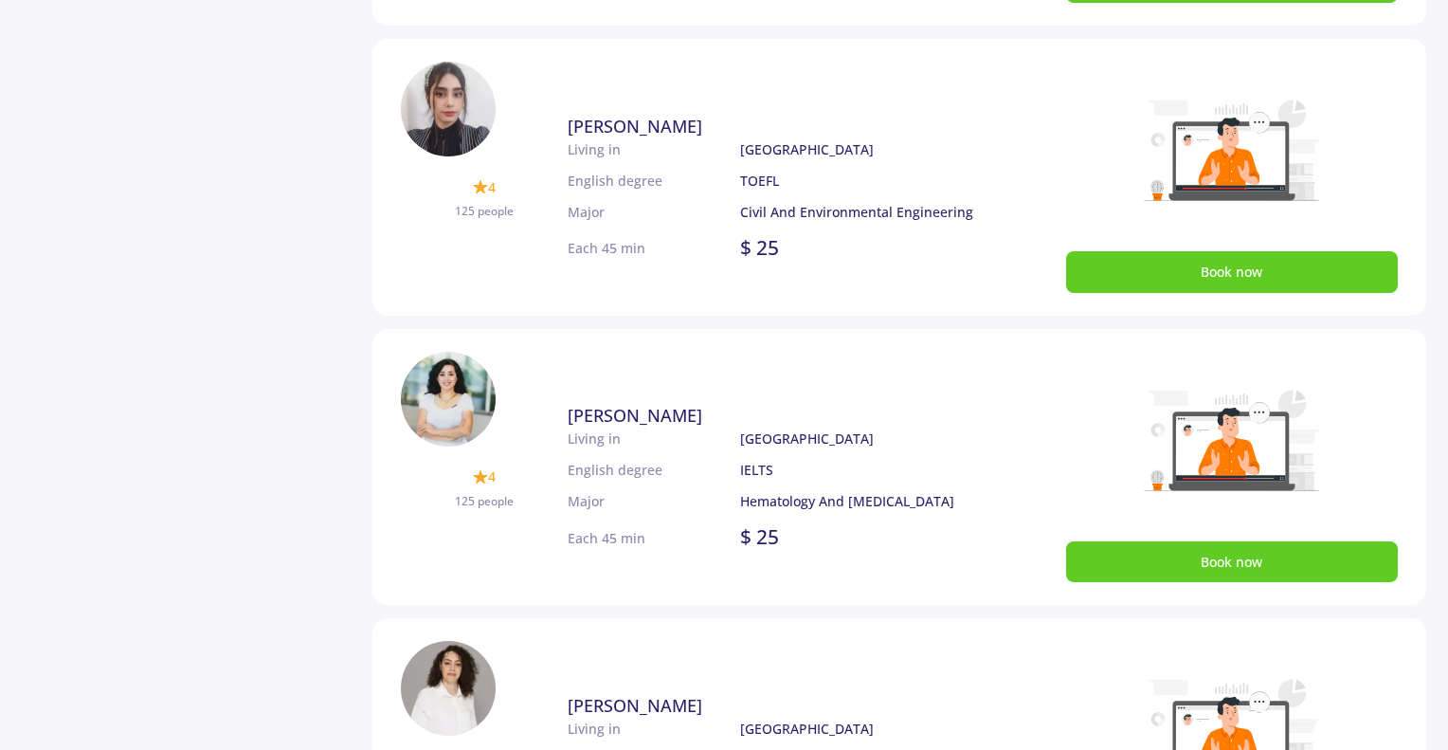
drag, startPoint x: 351, startPoint y: 60, endPoint x: 815, endPoint y: 479, distance: 625.9
click at [833, 573] on section "Filter Major English Degree Done Reset The Best Mentors for You Mentors Will Sh…" at bounding box center [724, 171] width 1404 height 1679
click at [782, 443] on p "[GEOGRAPHIC_DATA]" at bounding box center [861, 438] width 243 height 20
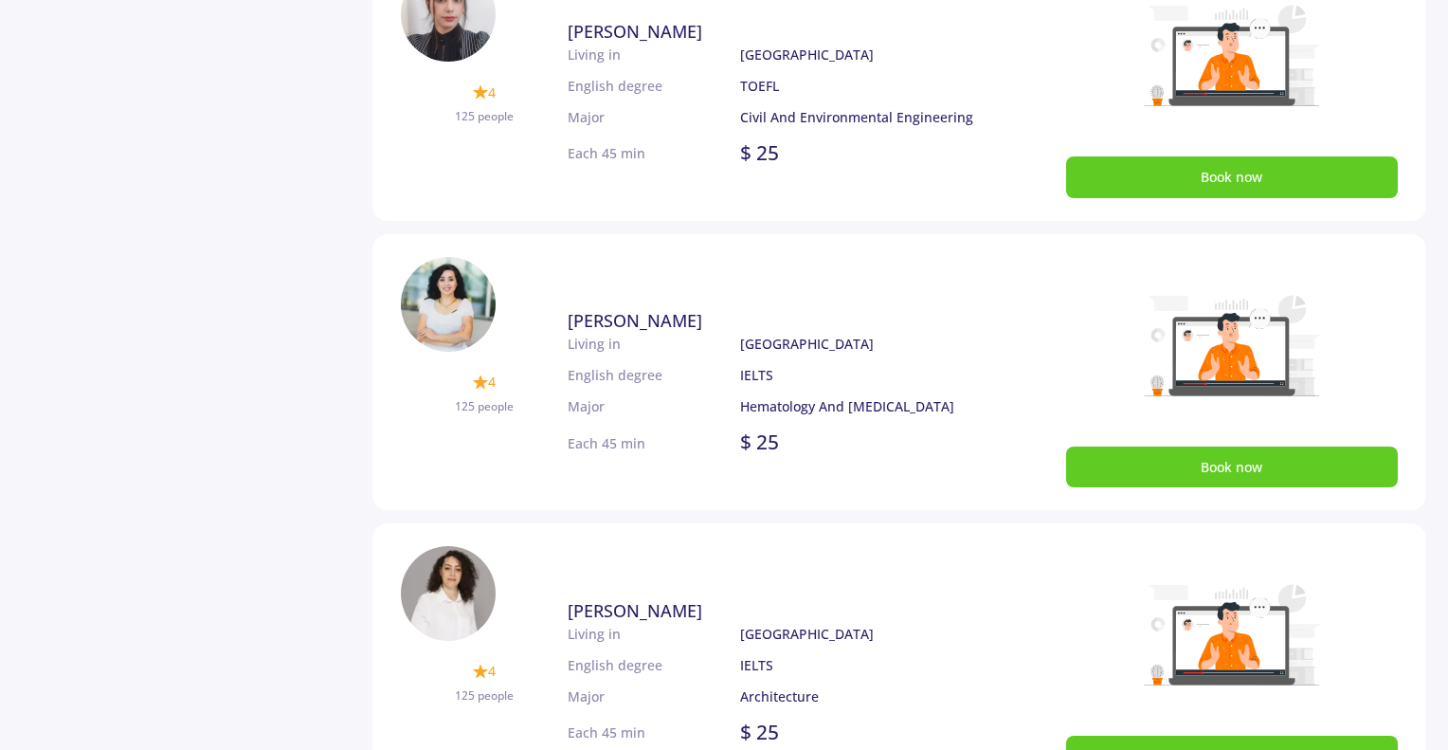
scroll to position [1042, 0]
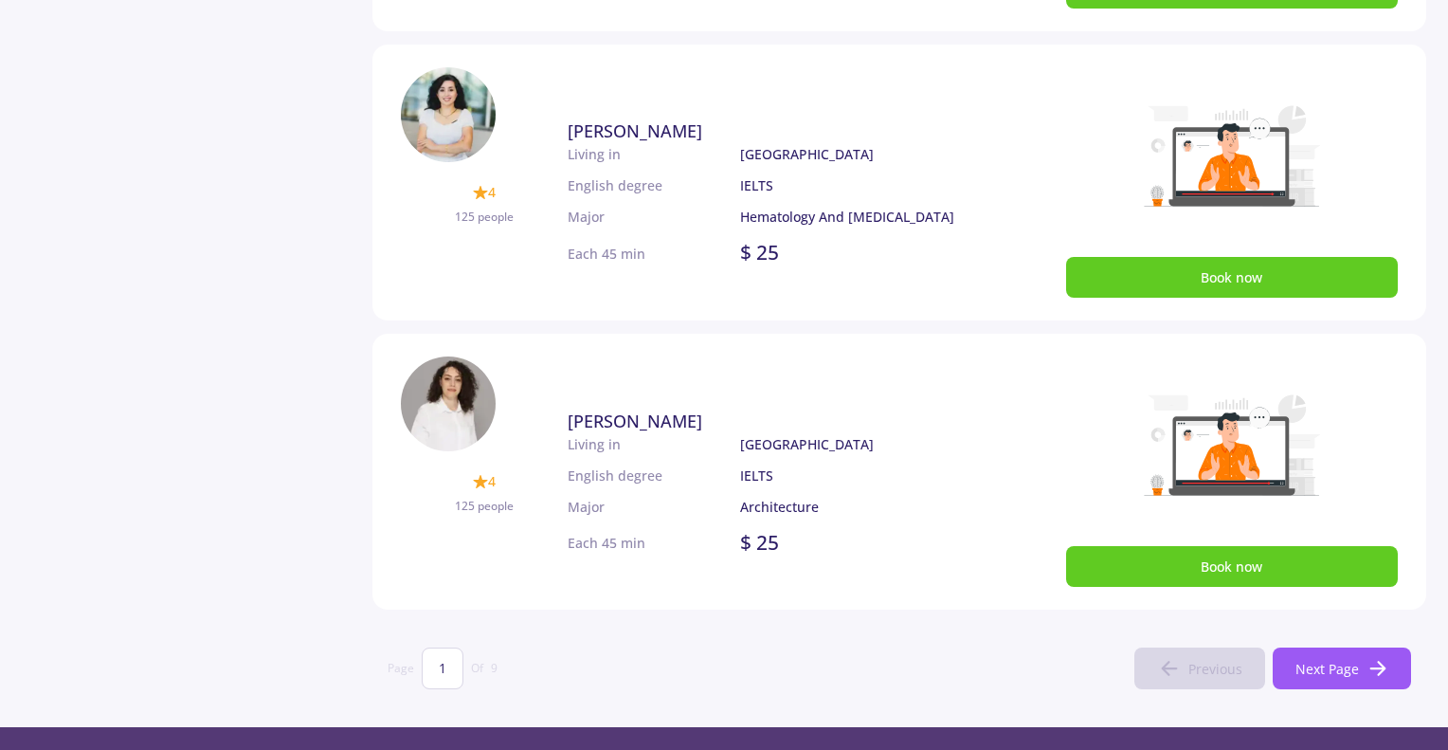
drag, startPoint x: 800, startPoint y: 574, endPoint x: 510, endPoint y: 122, distance: 537.0
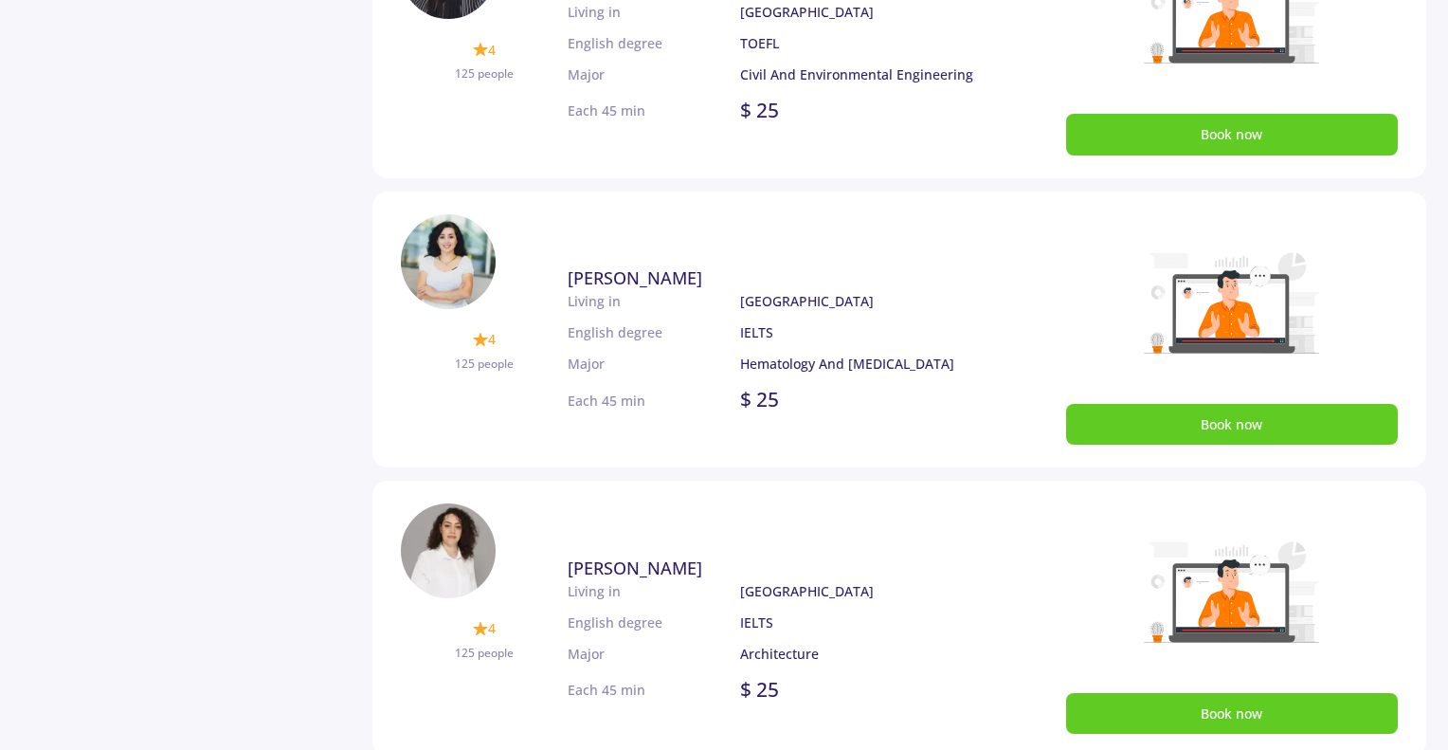
scroll to position [758, 0]
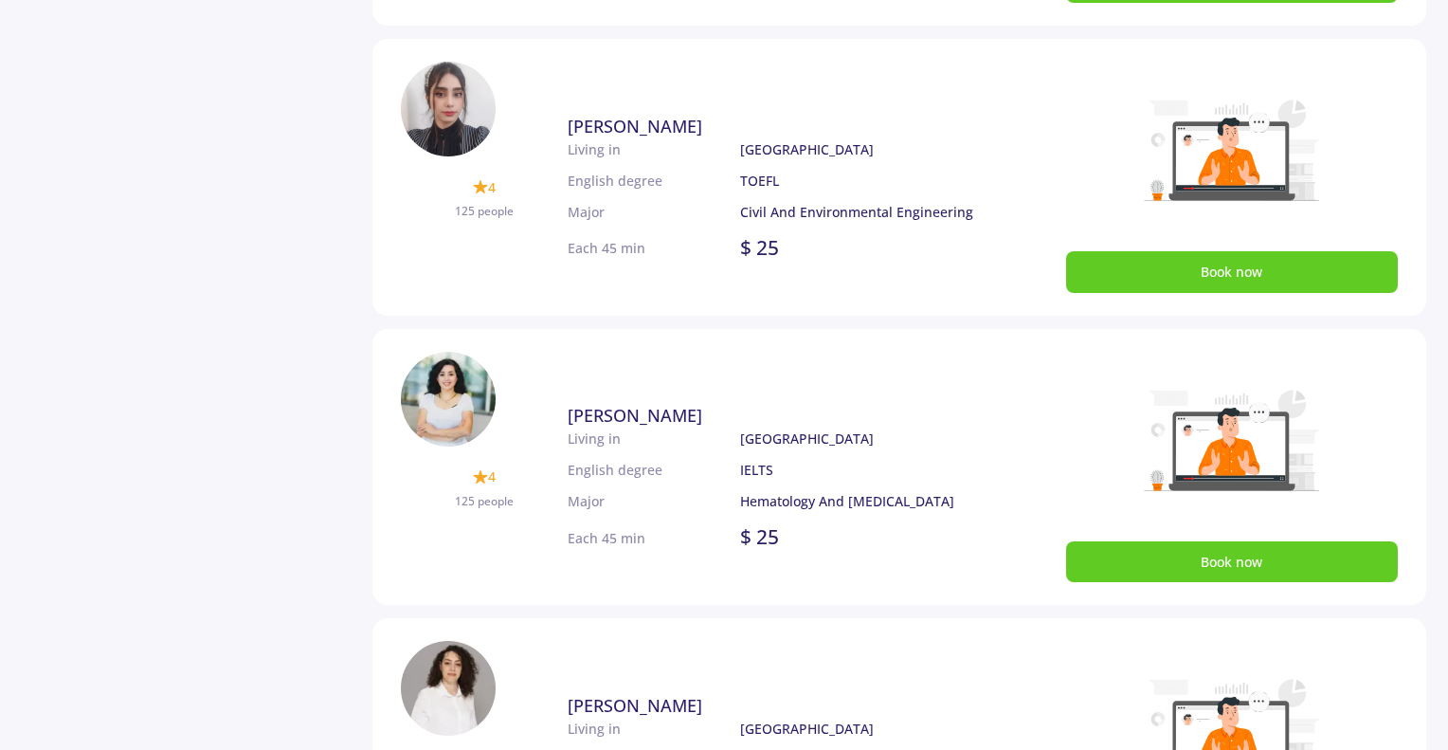
click at [316, 154] on div "Filter Major English Degree Done Reset" at bounding box center [198, 171] width 352 height 1679
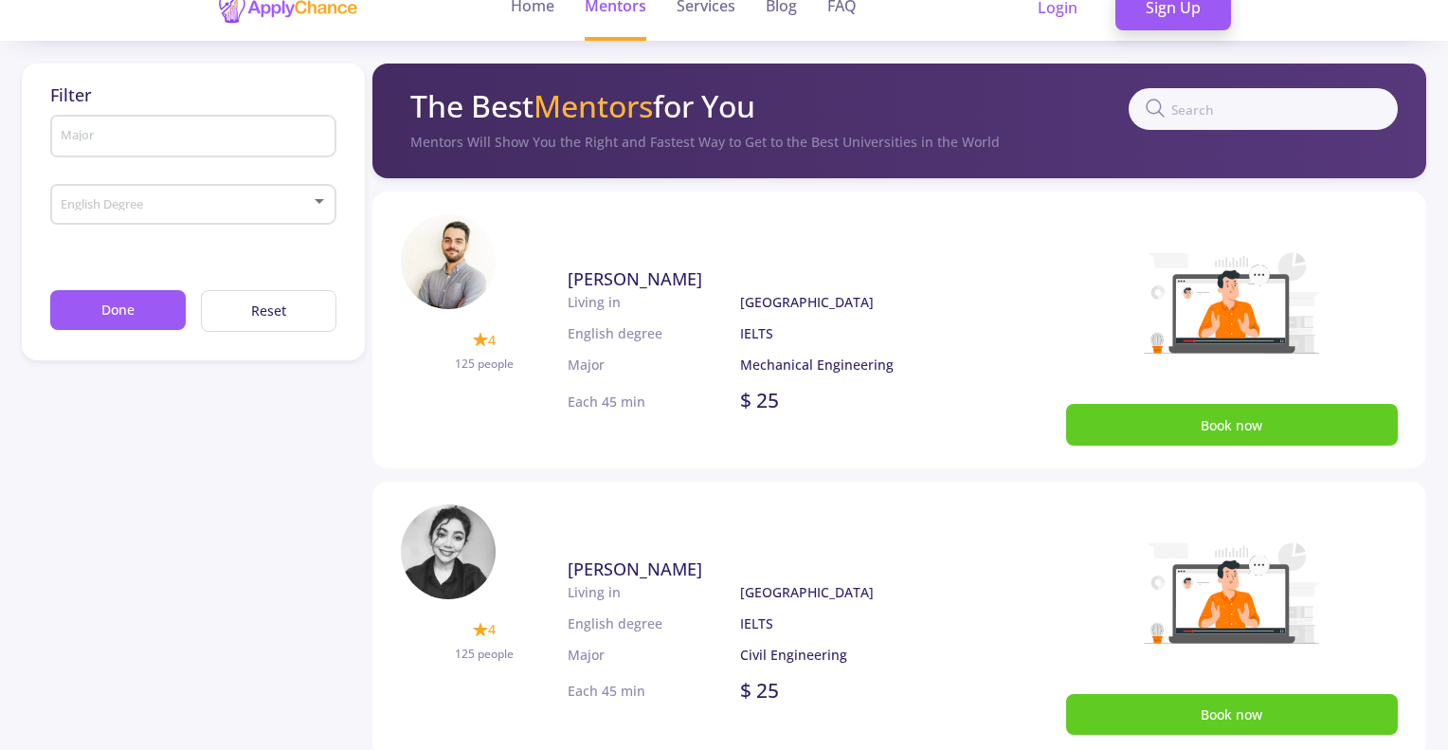
scroll to position [0, 0]
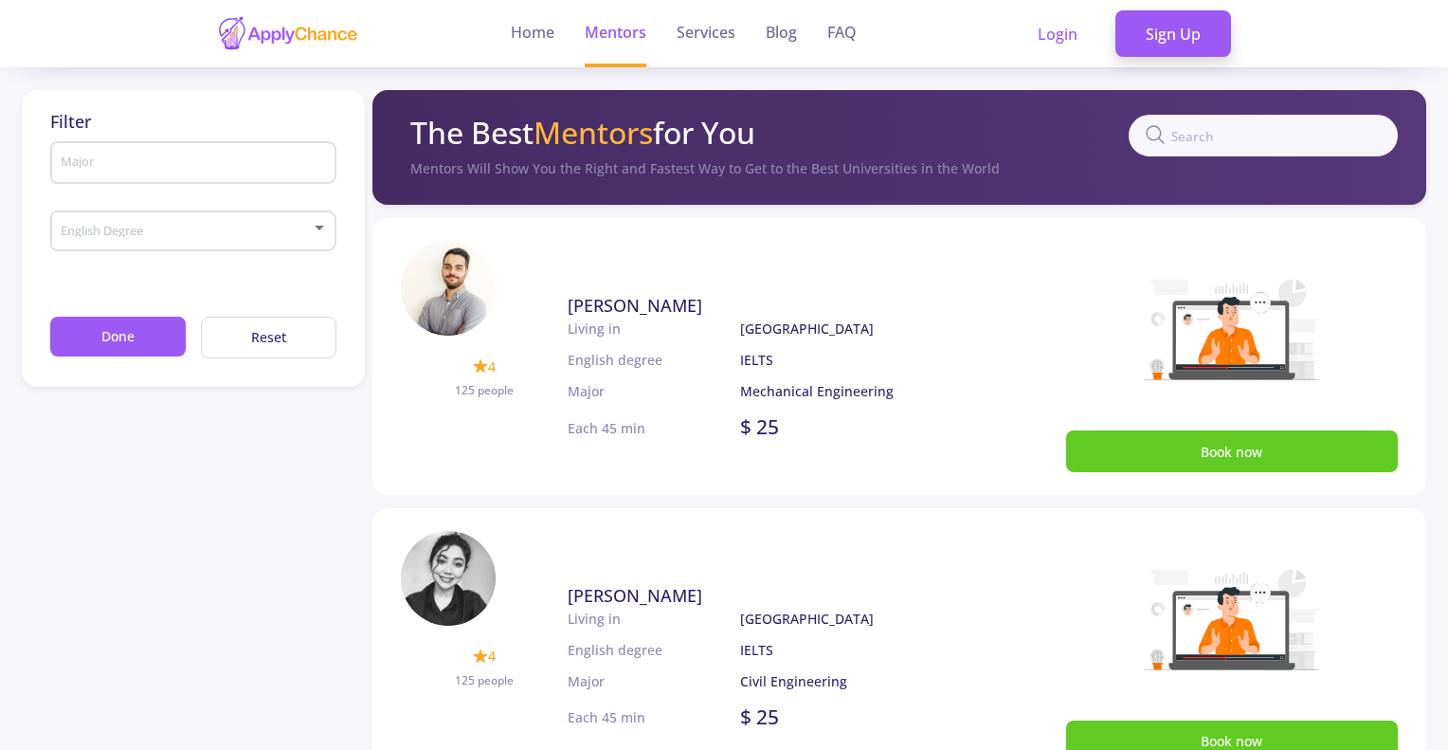
drag, startPoint x: 304, startPoint y: 98, endPoint x: 292, endPoint y: 437, distance: 339.4
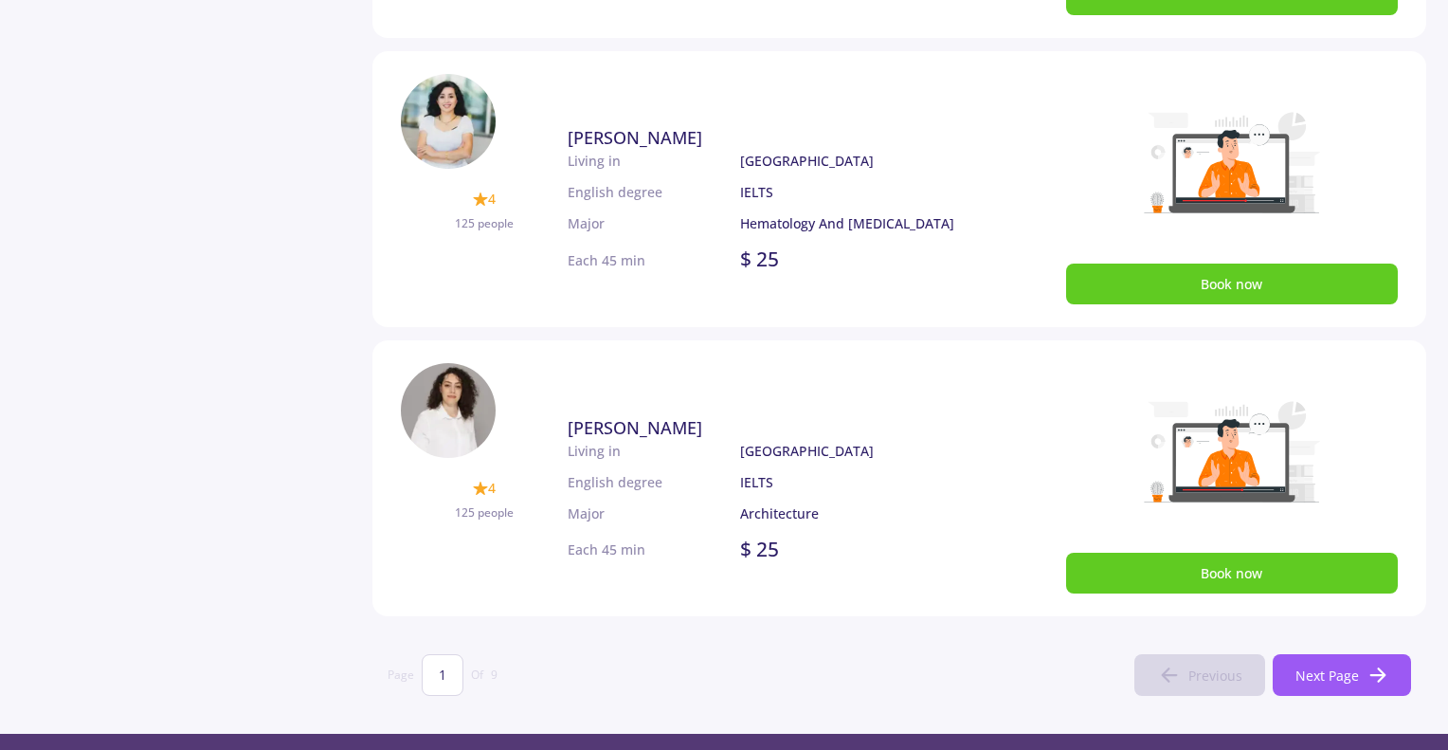
scroll to position [1042, 0]
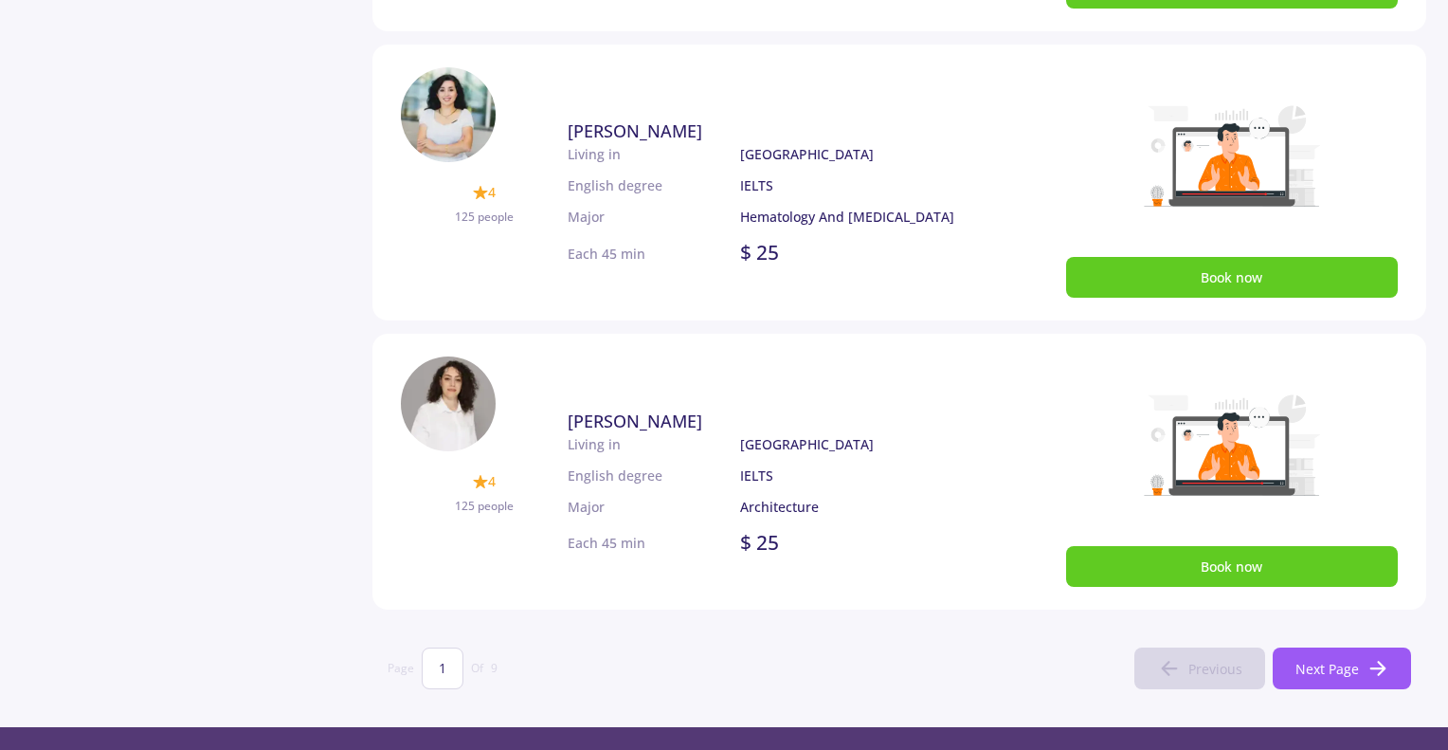
drag, startPoint x: 373, startPoint y: 225, endPoint x: 846, endPoint y: 529, distance: 562.2
drag, startPoint x: 287, startPoint y: 612, endPoint x: 827, endPoint y: 581, distance: 541.0
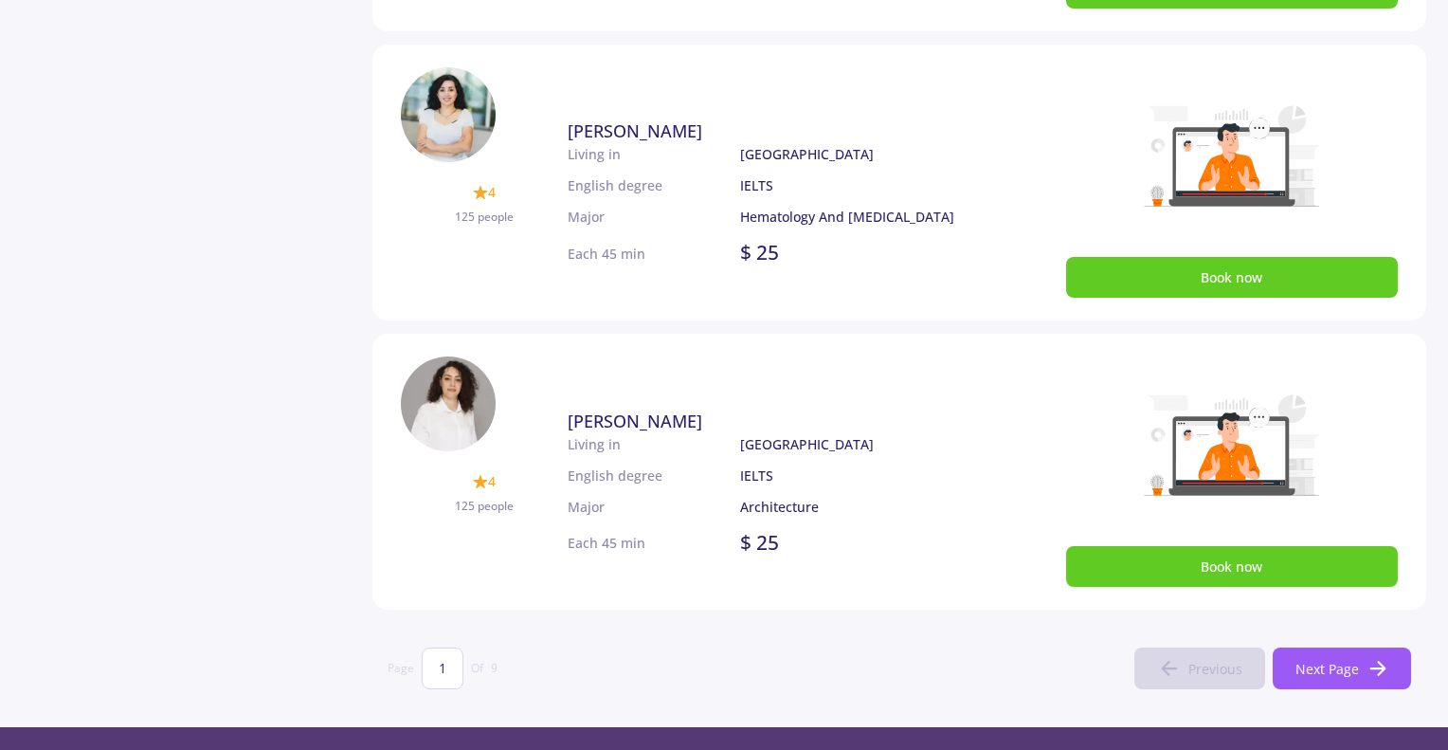
click at [827, 581] on div "[PERSON_NAME] 4 125 people Living in English degree Major [GEOGRAPHIC_DATA] IEL…" at bounding box center [775, 483] width 415 height 208
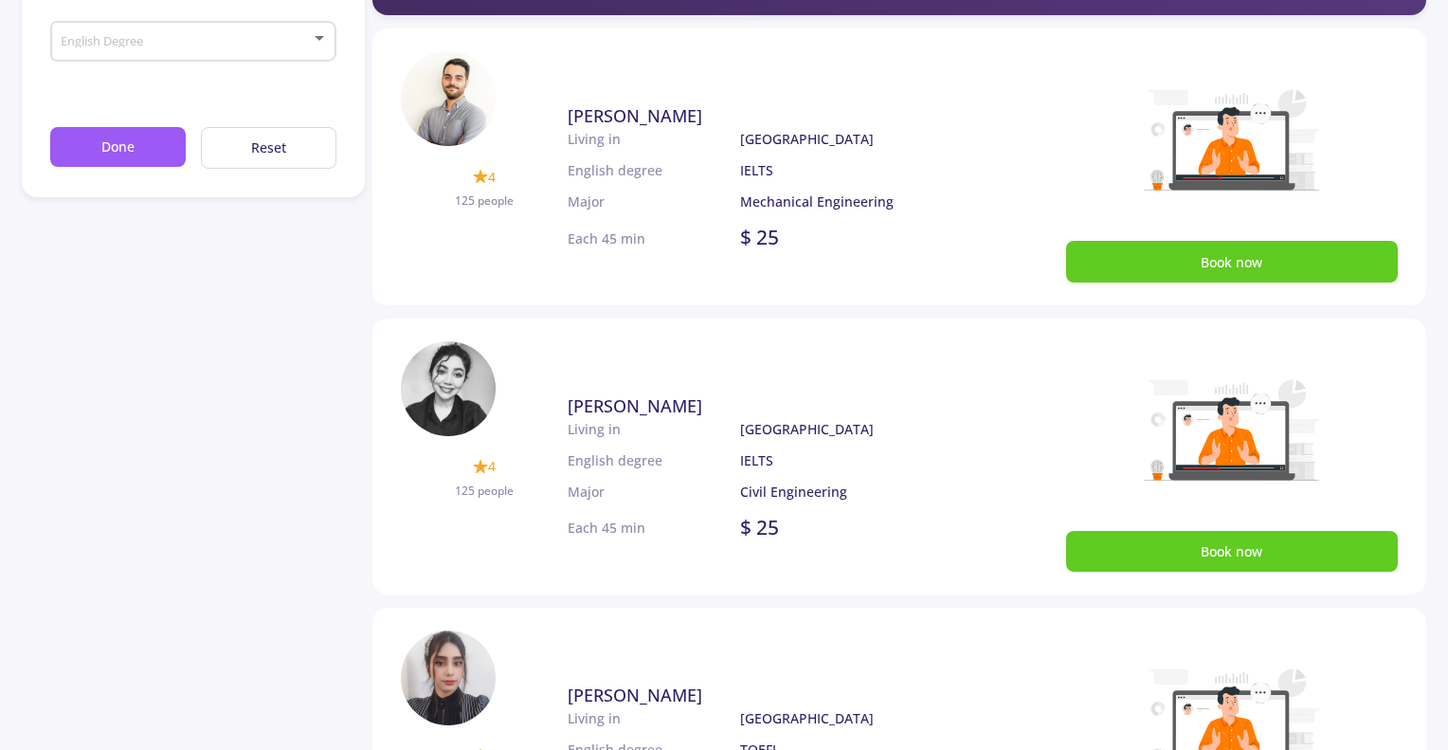
scroll to position [0, 0]
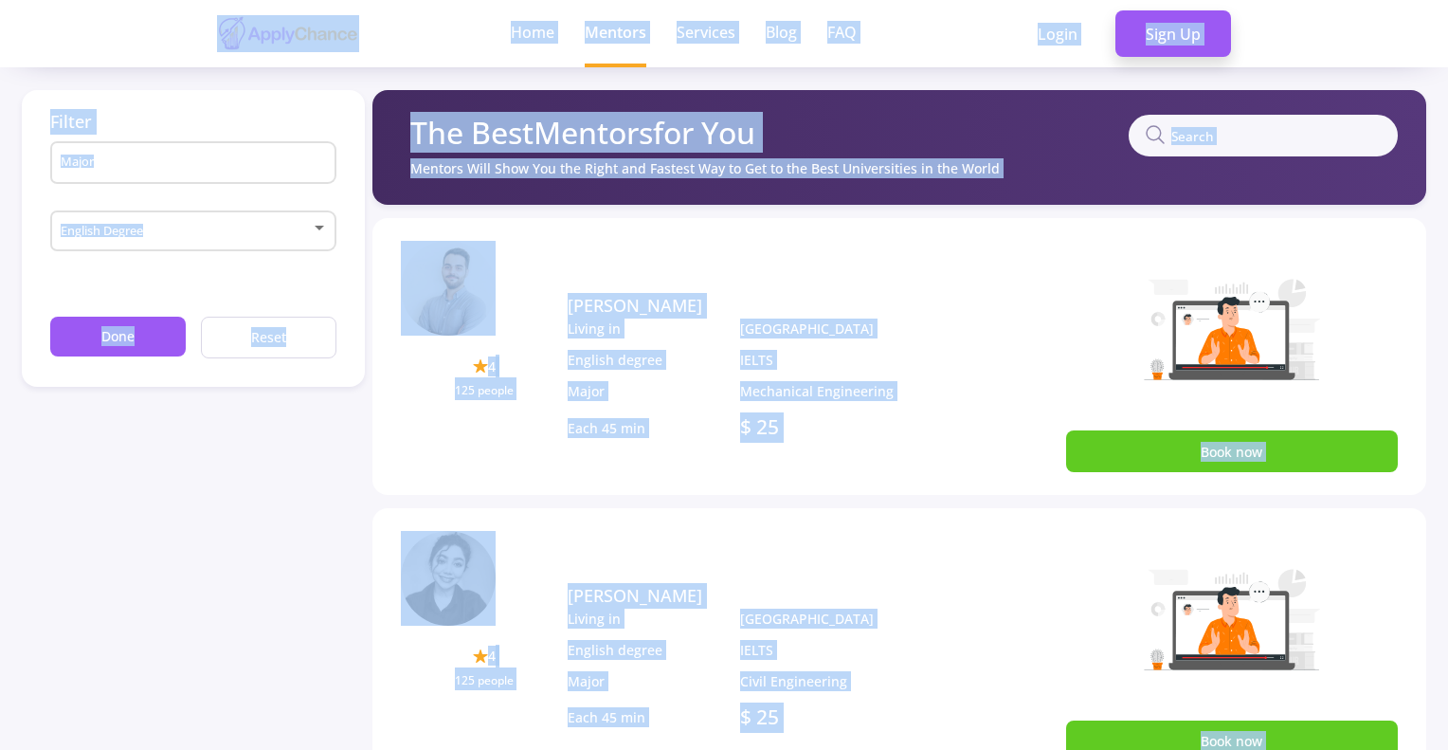
drag, startPoint x: 855, startPoint y: 628, endPoint x: 33, endPoint y: 16, distance: 1024.5
click at [0, 54] on header "Home Mentors Services Blog FAQ Login Sign Up" at bounding box center [724, 33] width 1448 height 67
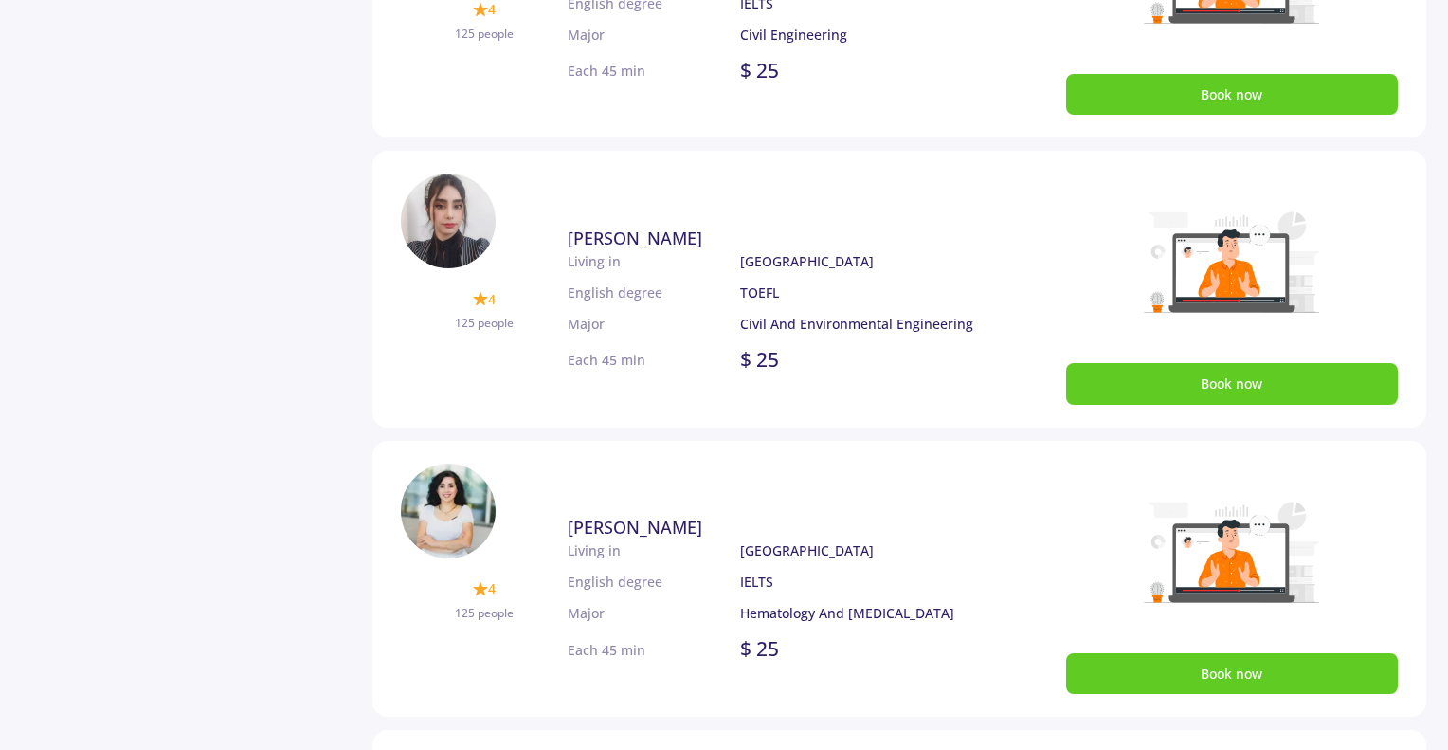
scroll to position [663, 0]
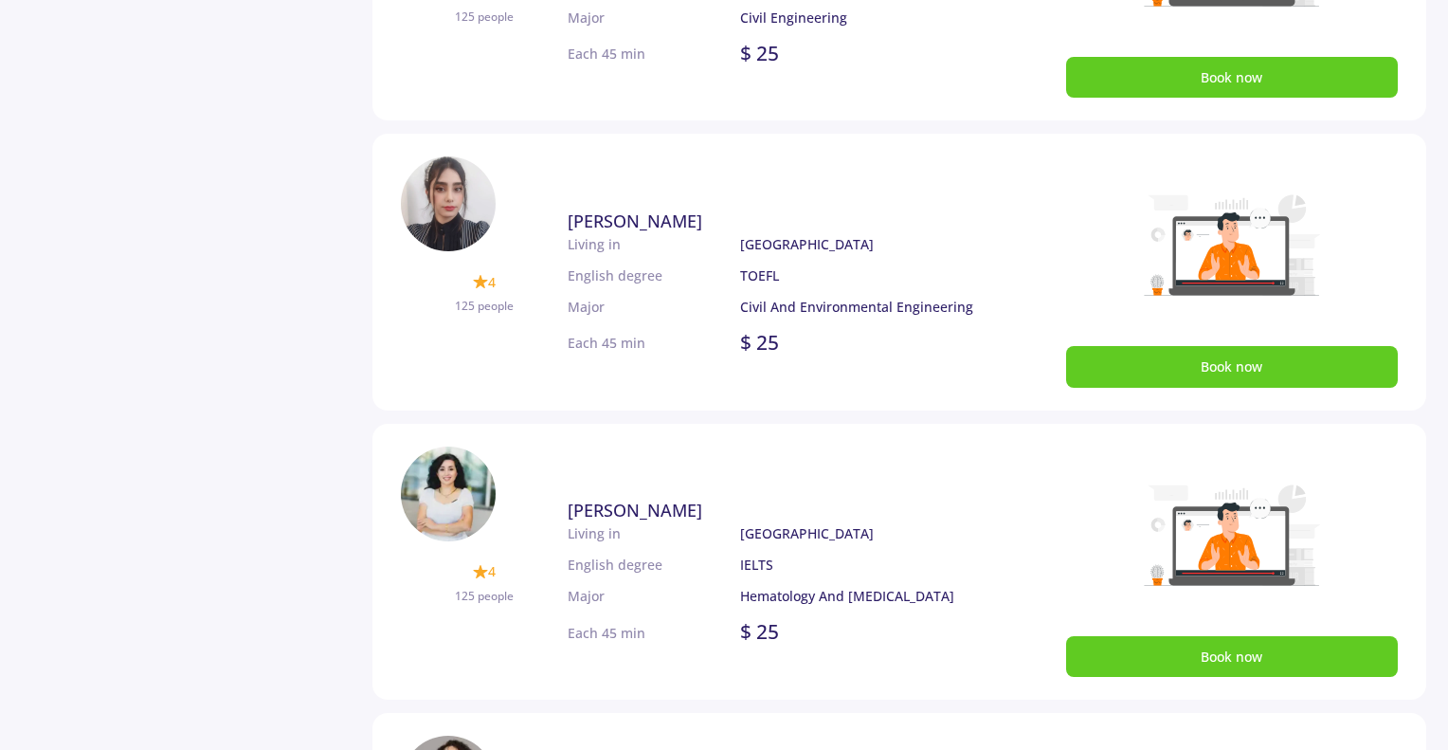
click at [586, 216] on span "[PERSON_NAME]" at bounding box center [635, 220] width 135 height 23
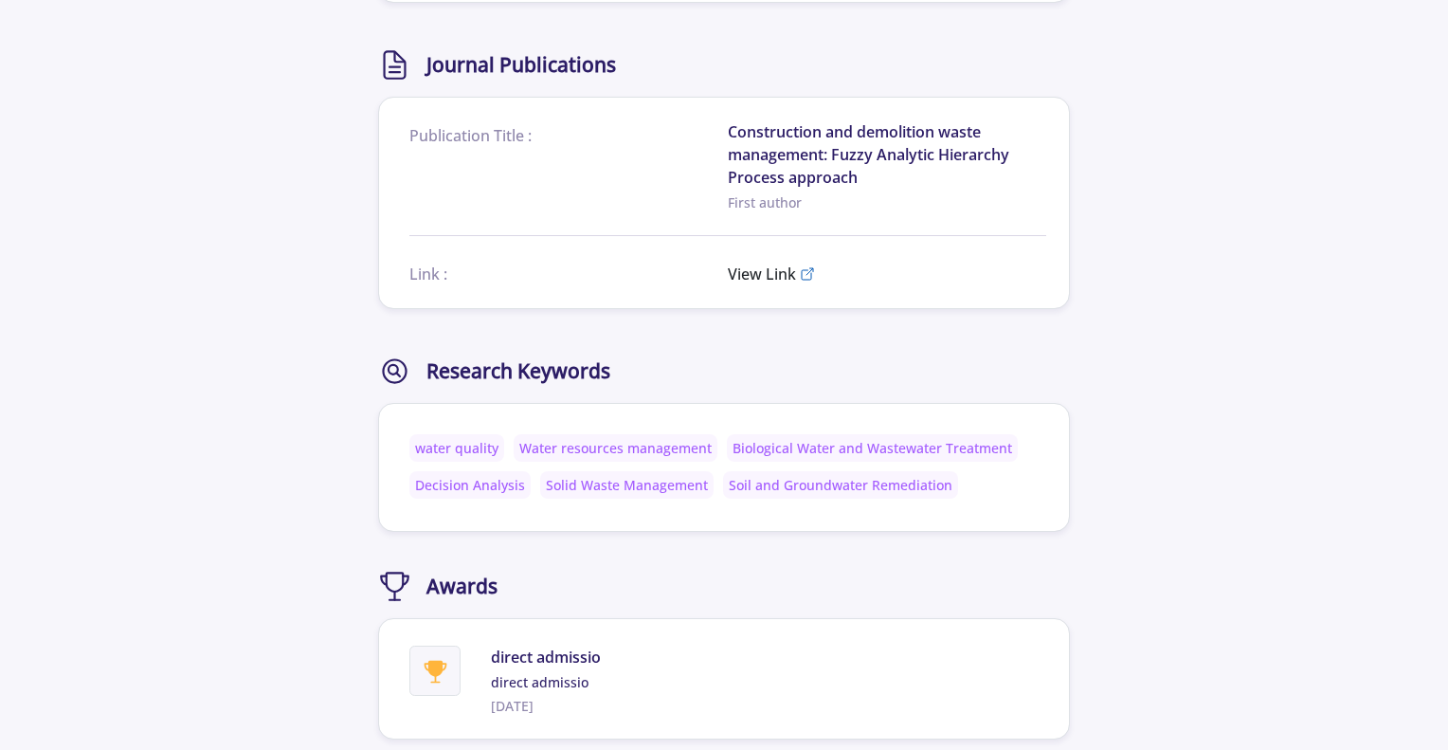
scroll to position [3980, 0]
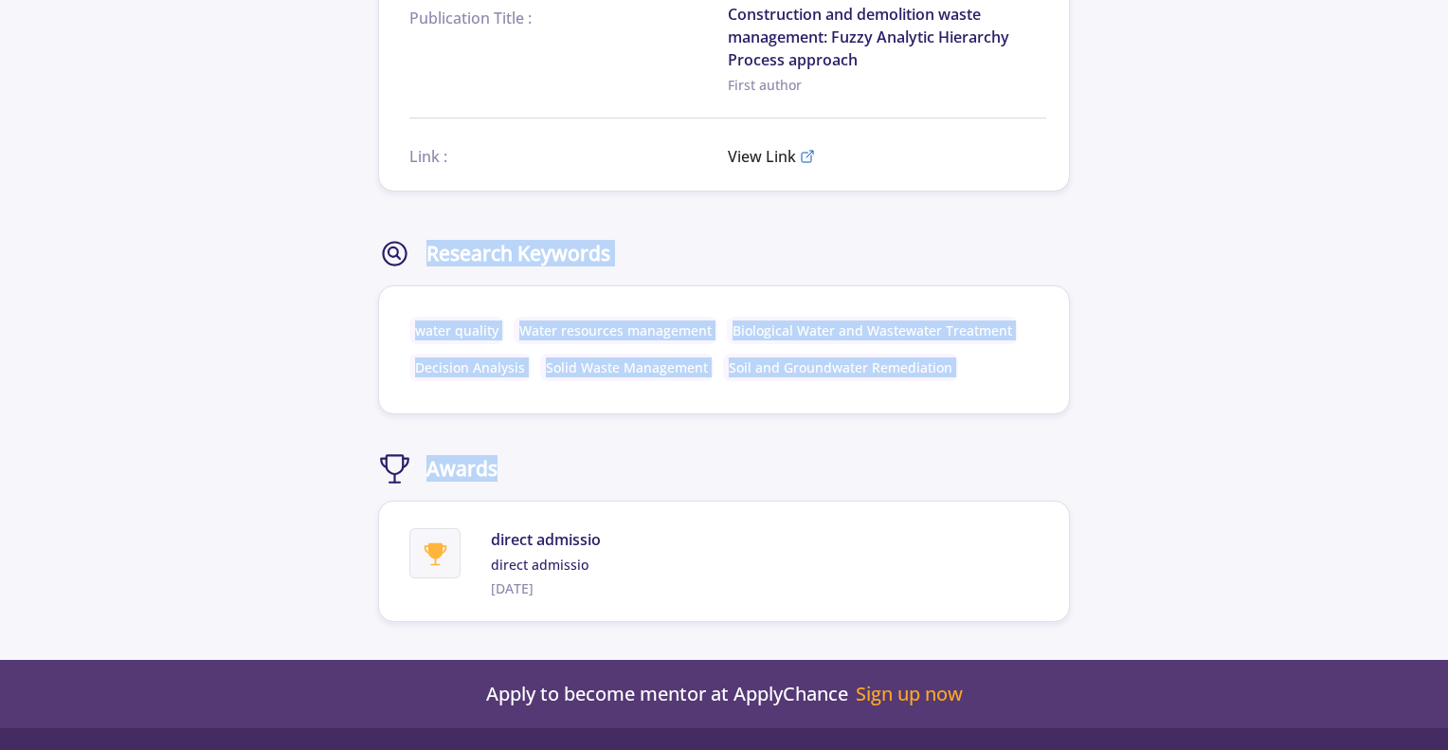
drag, startPoint x: 360, startPoint y: 250, endPoint x: 1177, endPoint y: 426, distance: 835.6
drag, startPoint x: 1099, startPoint y: 431, endPoint x: 353, endPoint y: 217, distance: 775.9
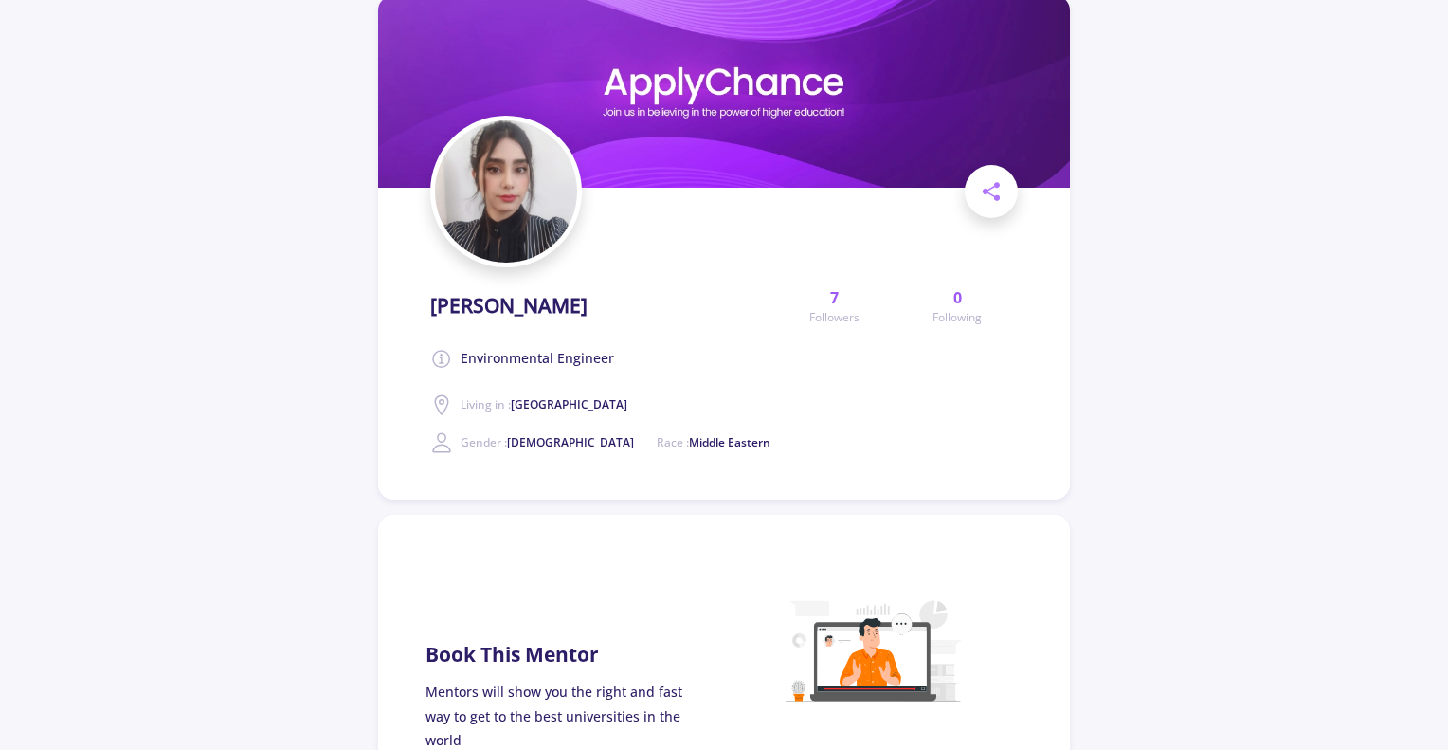
scroll to position [0, 0]
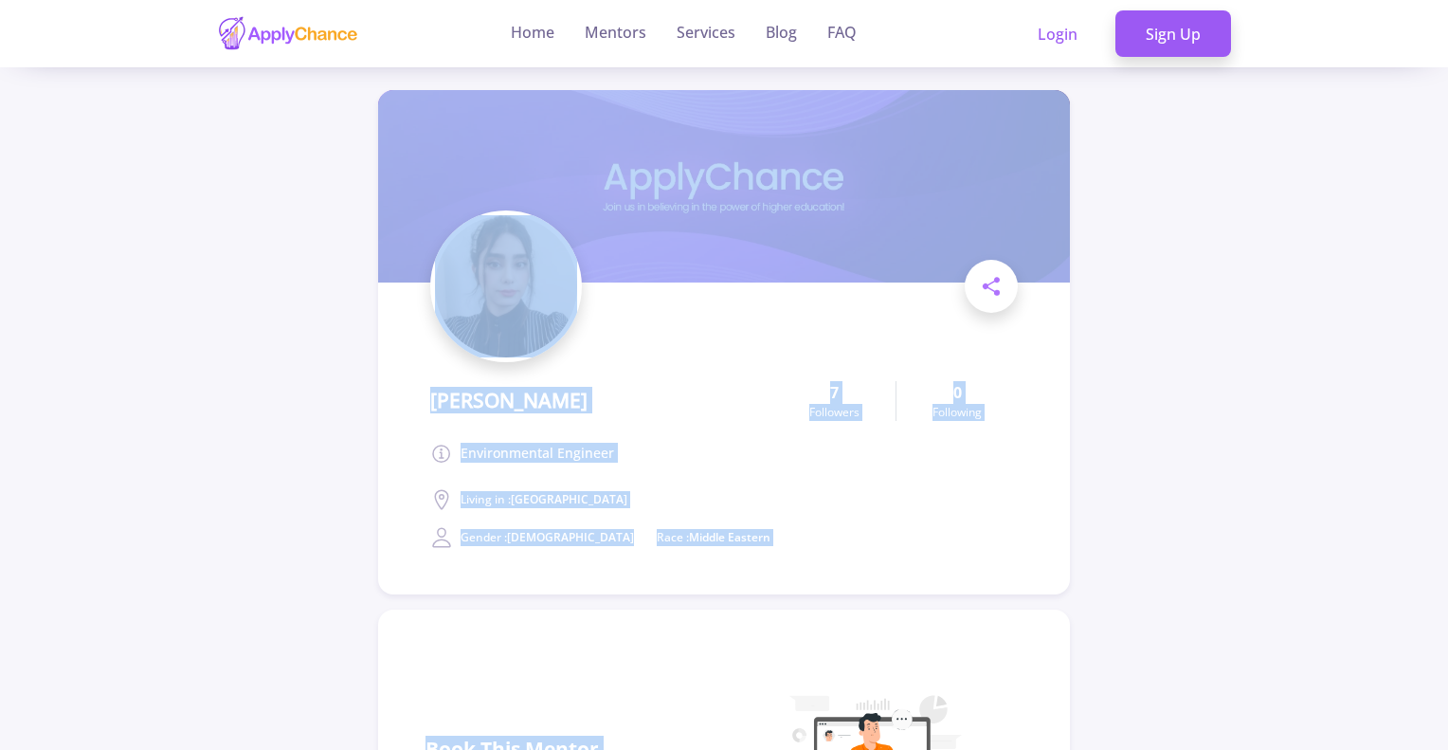
drag, startPoint x: 320, startPoint y: 137, endPoint x: 974, endPoint y: 618, distance: 811.3
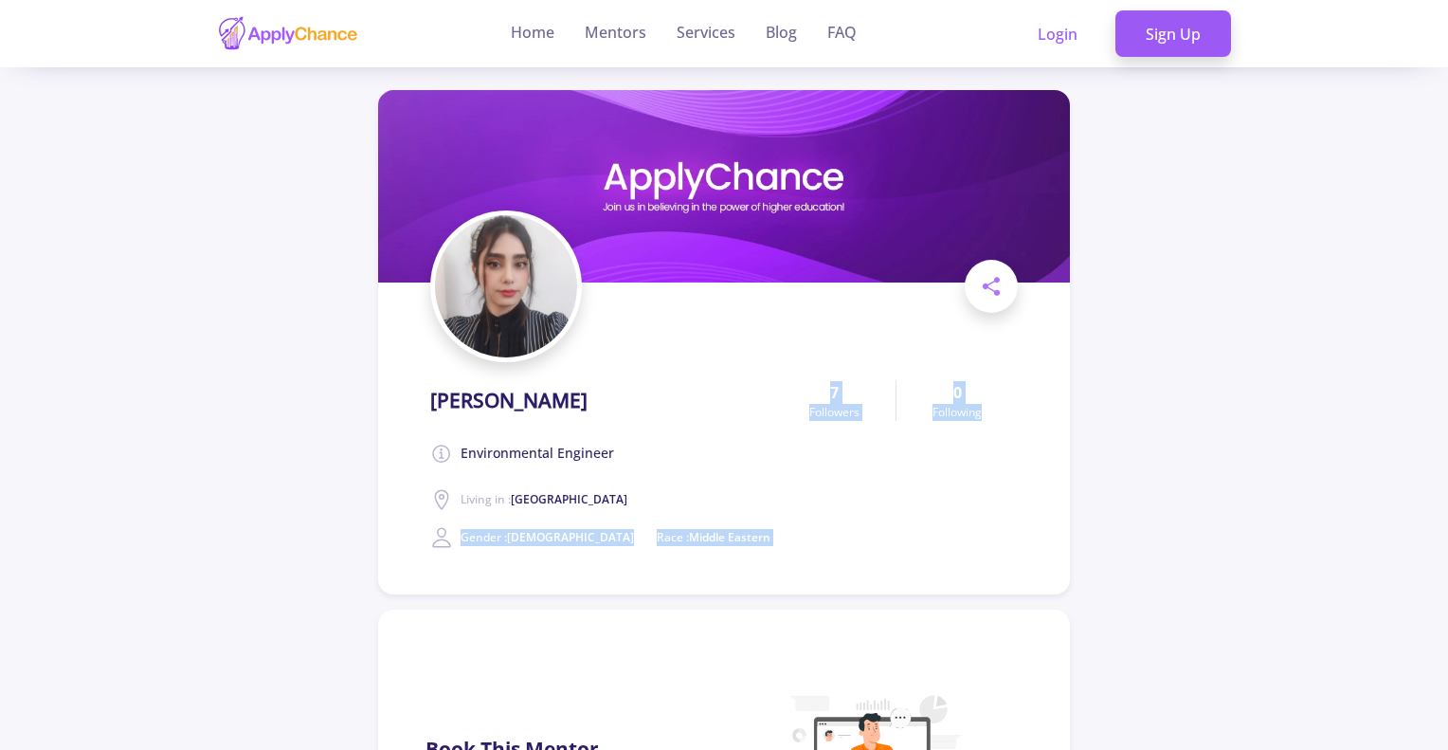
drag, startPoint x: 161, startPoint y: 521, endPoint x: 1143, endPoint y: 419, distance: 987.0
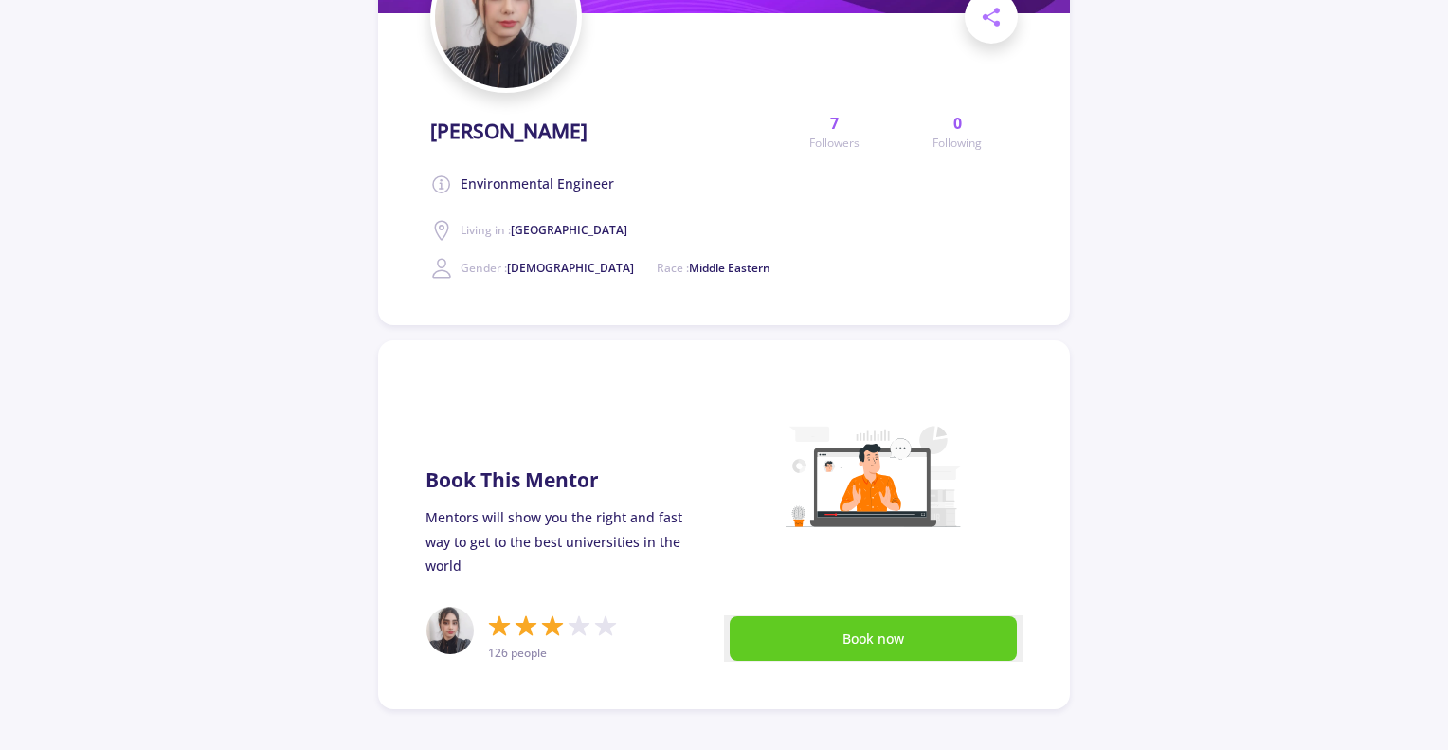
scroll to position [379, 0]
